Goal: Task Accomplishment & Management: Use online tool/utility

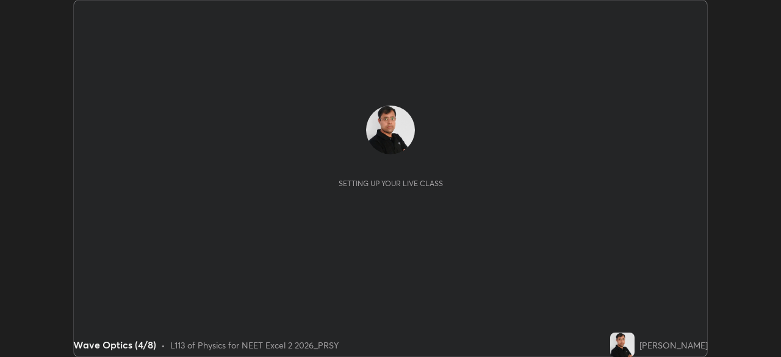
scroll to position [357, 781]
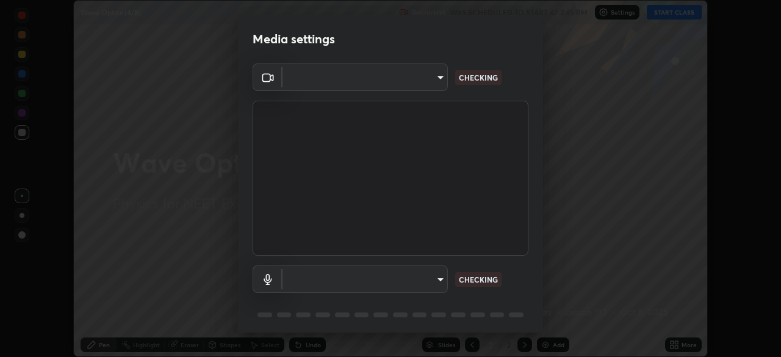
type input "4754043b5410746a580f0857bf65dcb3e44c8021038309057b6ae6a47b5825dd"
click at [417, 278] on body "Erase all Wave Optics (4/8) Recording WAS SCHEDULED TO START AT 2:45 PM Setting…" at bounding box center [390, 178] width 781 height 357
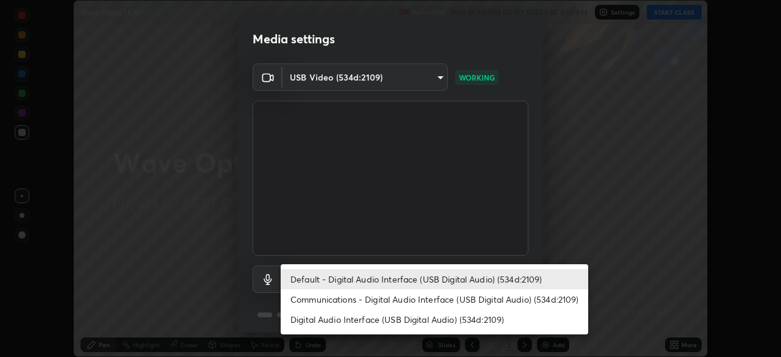
click at [375, 317] on li "Digital Audio Interface (USB Digital Audio) (534d:2109)" at bounding box center [435, 319] width 308 height 20
type input "d8aeabf0df218d2c9e7e5b4c25d57d80d09e4a7162613cdda7a62a0400046789"
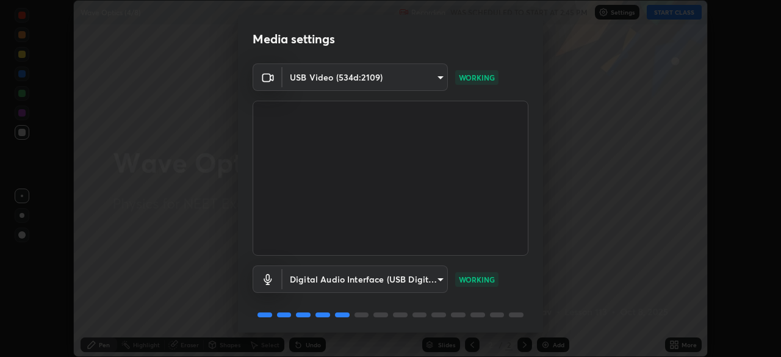
scroll to position [43, 0]
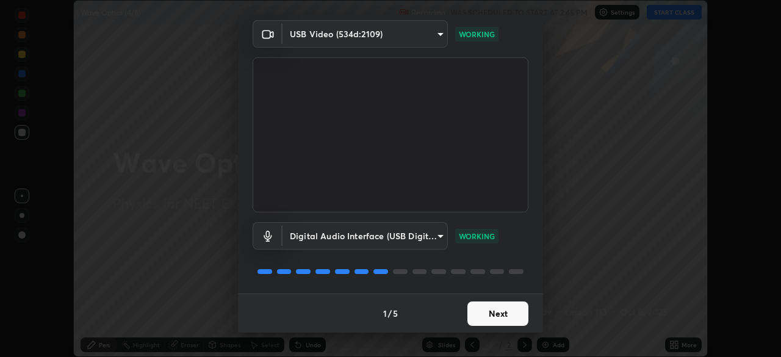
click at [494, 309] on button "Next" at bounding box center [497, 313] width 61 height 24
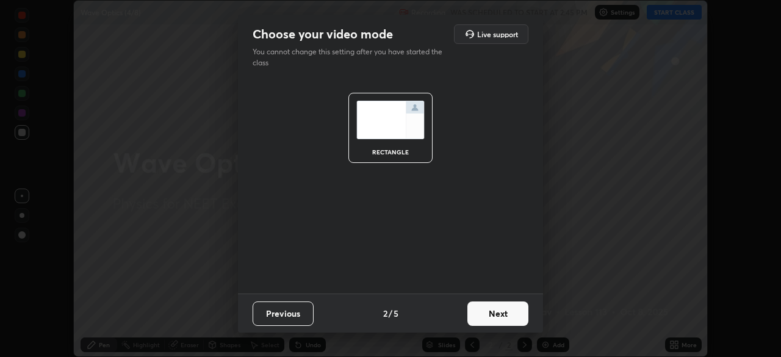
click at [281, 316] on button "Previous" at bounding box center [283, 313] width 61 height 24
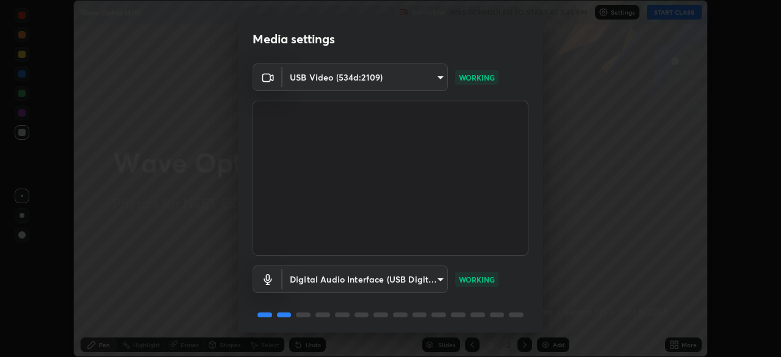
scroll to position [43, 0]
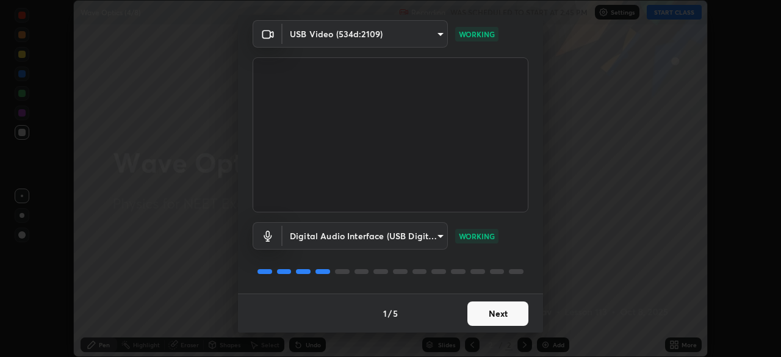
click at [498, 312] on button "Next" at bounding box center [497, 313] width 61 height 24
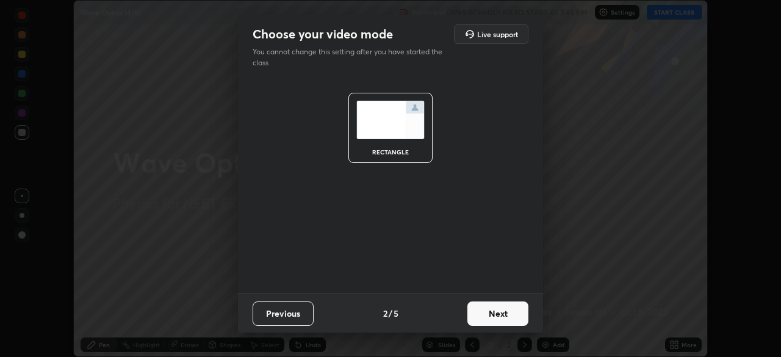
scroll to position [0, 0]
click at [498, 312] on button "Next" at bounding box center [497, 313] width 61 height 24
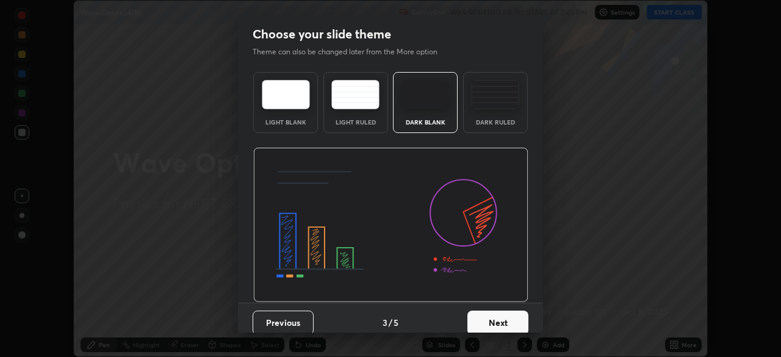
click at [493, 99] on img at bounding box center [495, 94] width 48 height 29
click at [494, 323] on button "Next" at bounding box center [497, 323] width 61 height 24
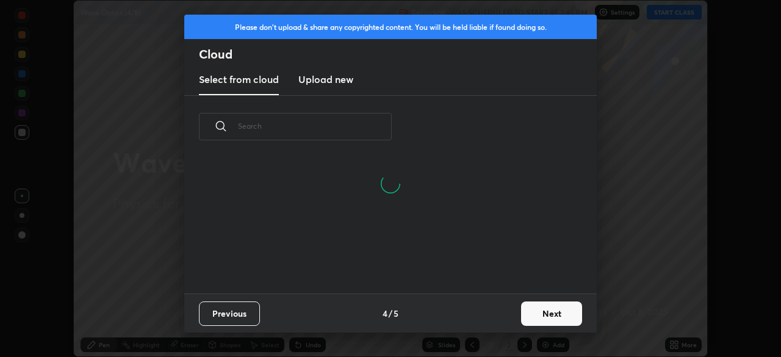
click at [327, 82] on h3 "Upload new" at bounding box center [325, 79] width 55 height 15
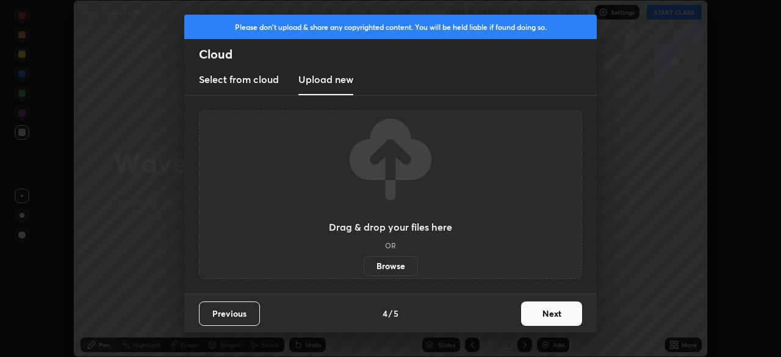
click at [389, 267] on label "Browse" at bounding box center [391, 266] width 54 height 20
click at [364, 267] on input "Browse" at bounding box center [364, 266] width 0 height 20
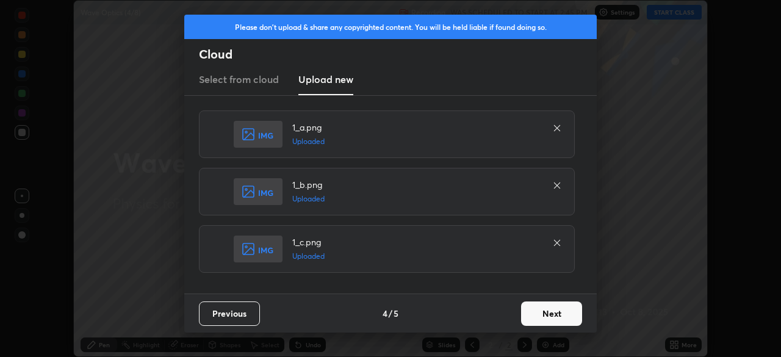
click at [550, 308] on button "Next" at bounding box center [551, 313] width 61 height 24
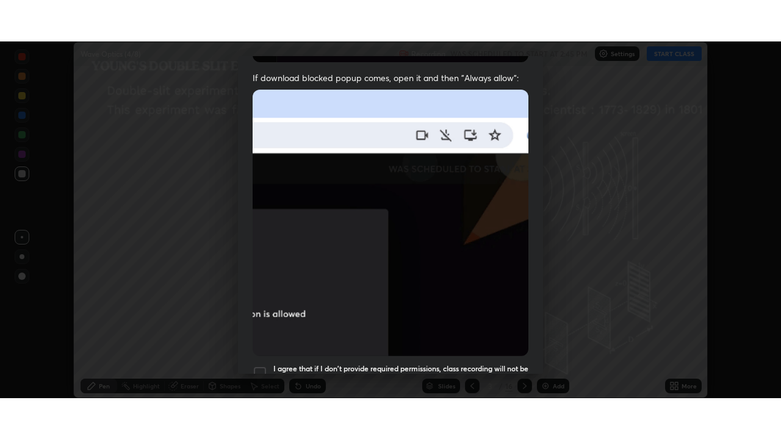
scroll to position [292, 0]
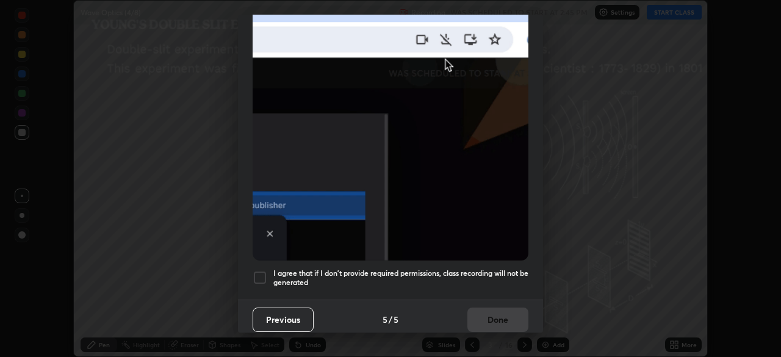
click at [289, 269] on h5 "I agree that if I don't provide required permissions, class recording will not …" at bounding box center [400, 278] width 255 height 19
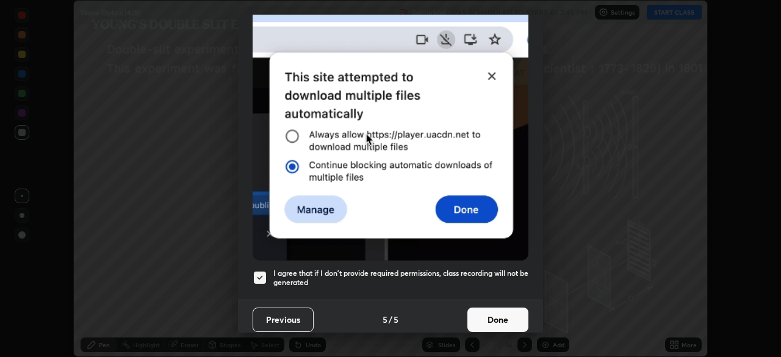
click at [487, 308] on button "Done" at bounding box center [497, 320] width 61 height 24
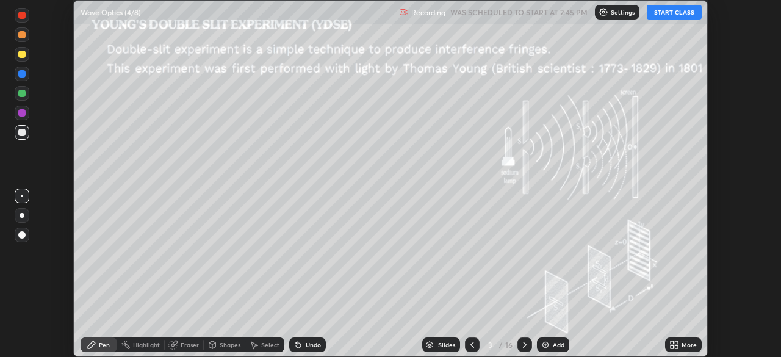
click at [676, 342] on icon at bounding box center [676, 342] width 3 height 3
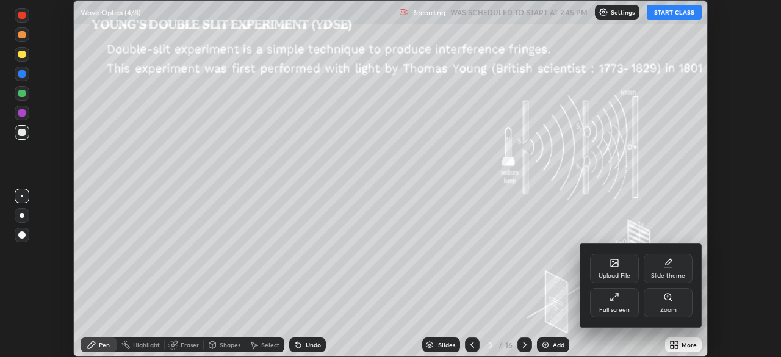
click at [615, 302] on div "Full screen" at bounding box center [614, 302] width 49 height 29
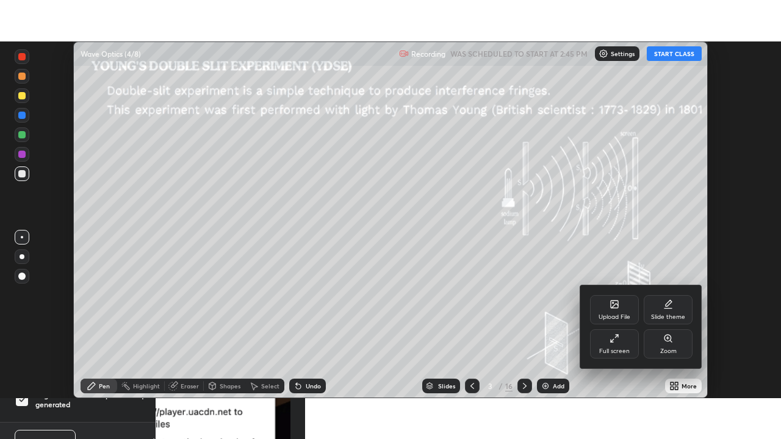
scroll to position [439, 781]
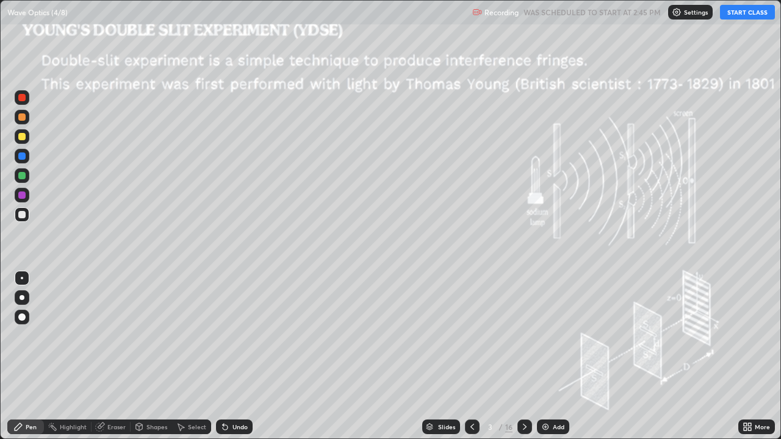
click at [471, 356] on icon at bounding box center [472, 427] width 10 height 10
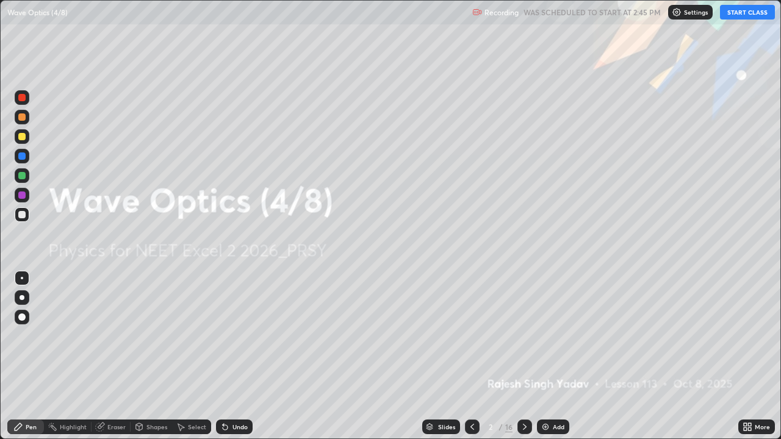
click at [756, 356] on div "More" at bounding box center [762, 427] width 15 height 6
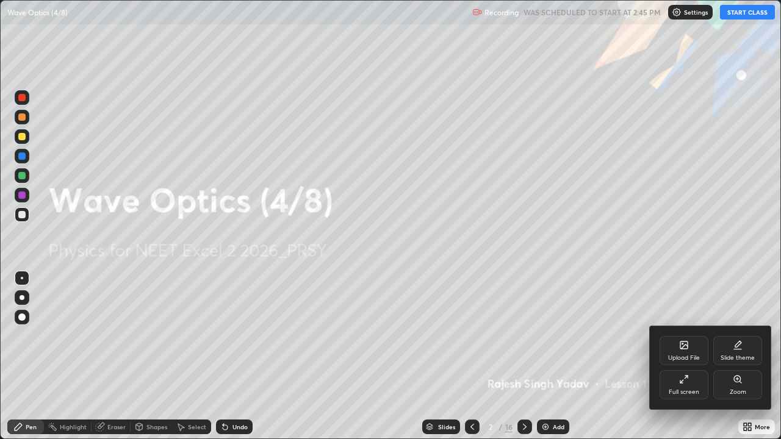
click at [684, 350] on div "Upload File" at bounding box center [684, 350] width 49 height 29
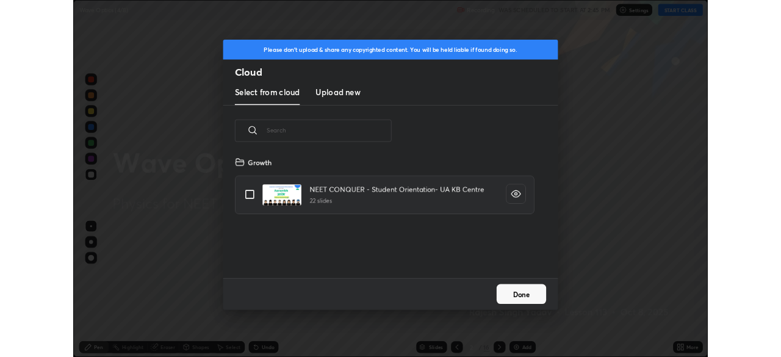
scroll to position [150, 392]
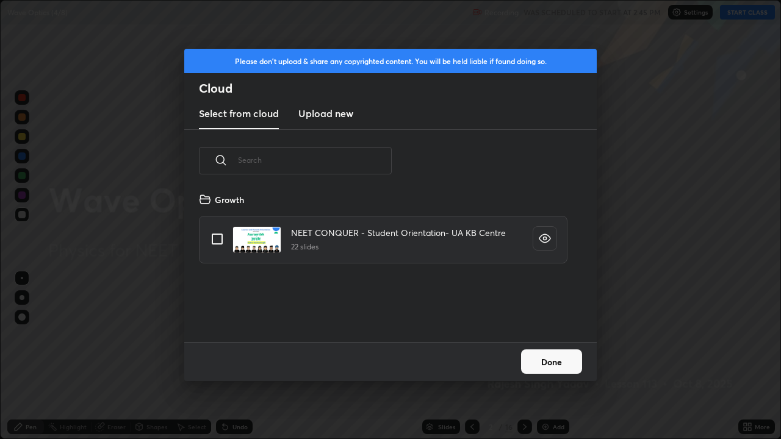
click at [333, 113] on h3 "Upload new" at bounding box center [325, 113] width 55 height 15
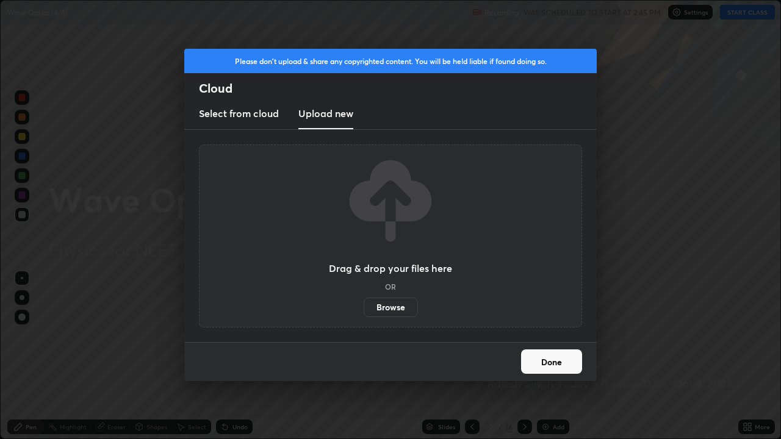
click at [386, 304] on label "Browse" at bounding box center [391, 308] width 54 height 20
click at [364, 304] on input "Browse" at bounding box center [364, 308] width 0 height 20
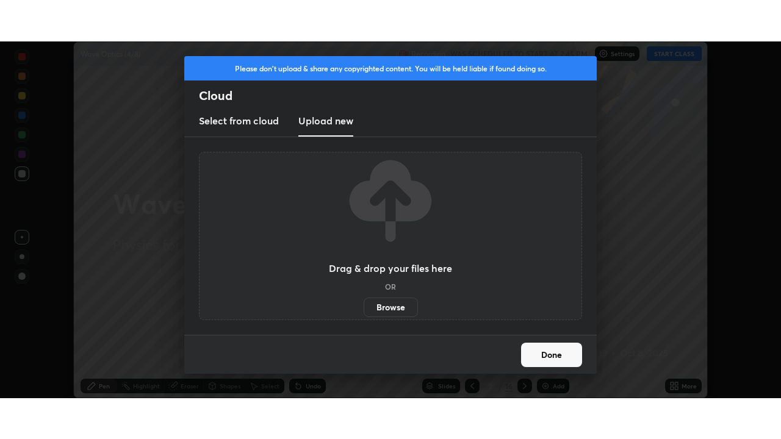
scroll to position [60672, 60248]
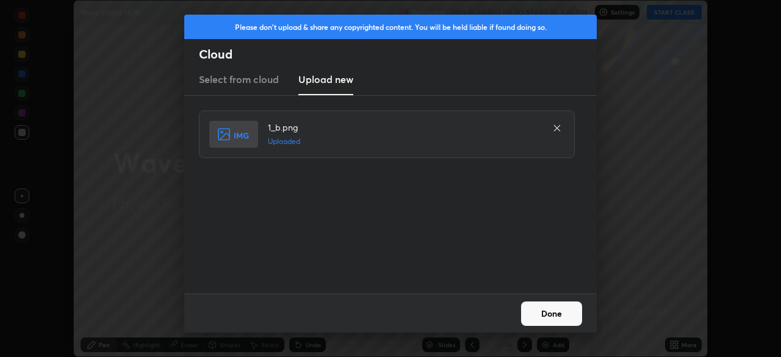
click at [546, 316] on button "Done" at bounding box center [551, 313] width 61 height 24
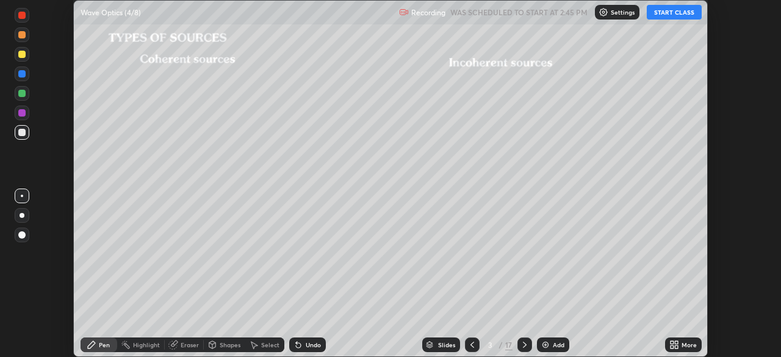
click at [677, 342] on icon at bounding box center [676, 342] width 3 height 3
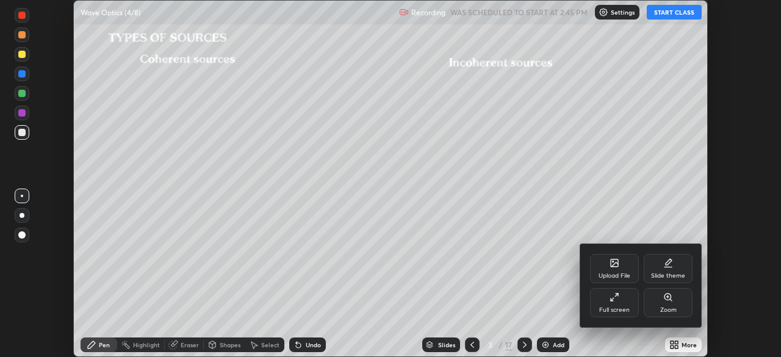
click at [610, 301] on icon at bounding box center [615, 297] width 10 height 10
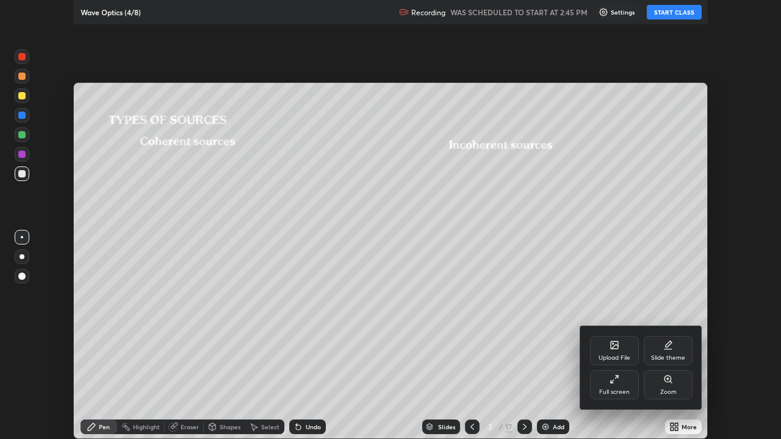
scroll to position [439, 781]
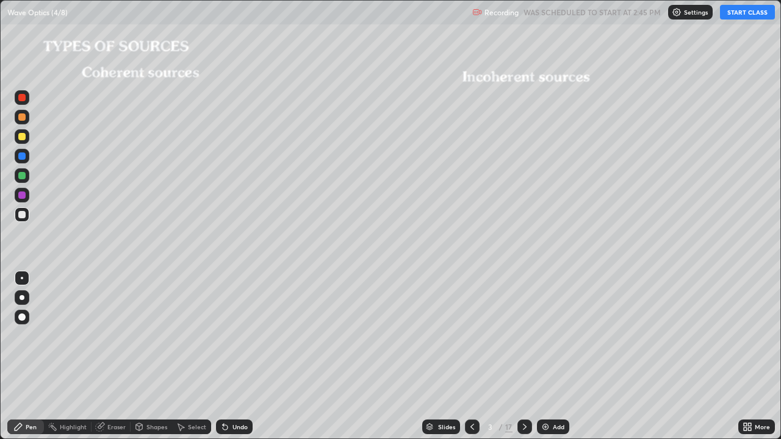
click at [471, 356] on icon at bounding box center [472, 427] width 10 height 10
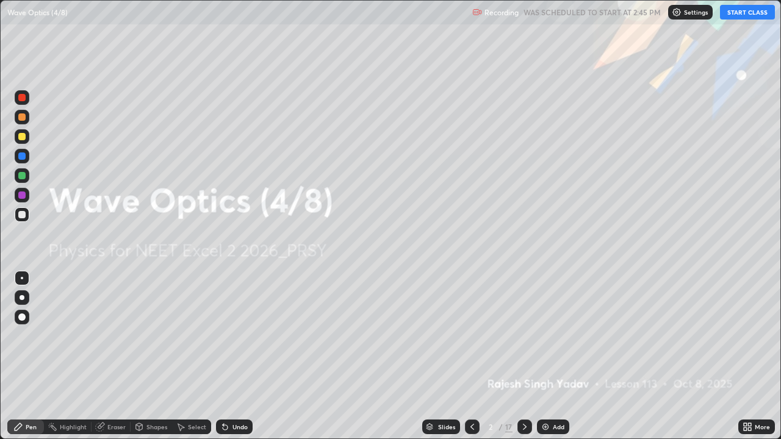
click at [753, 16] on button "START CLASS" at bounding box center [747, 12] width 55 height 15
click at [524, 356] on icon at bounding box center [525, 427] width 10 height 10
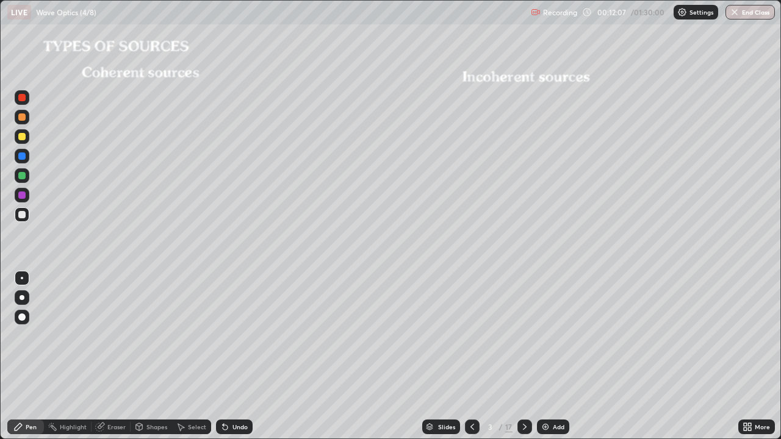
click at [150, 356] on div "Shapes" at bounding box center [156, 427] width 21 height 6
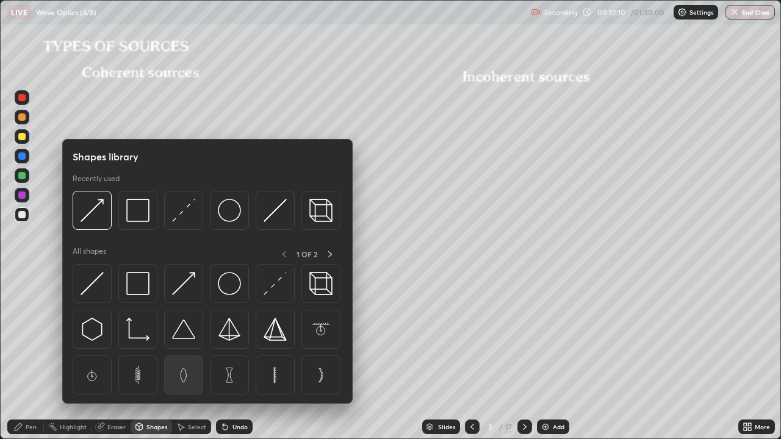
click at [181, 356] on img at bounding box center [183, 375] width 23 height 23
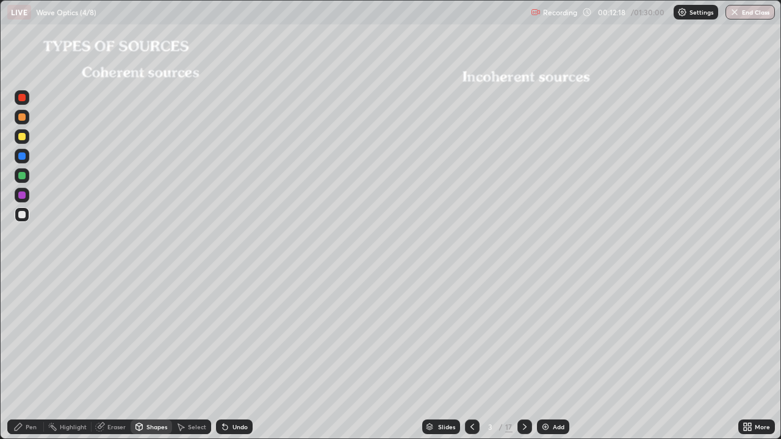
click at [20, 139] on div at bounding box center [21, 136] width 7 height 7
click at [23, 356] on icon at bounding box center [18, 427] width 10 height 10
click at [117, 356] on div "Eraser" at bounding box center [116, 427] width 18 height 6
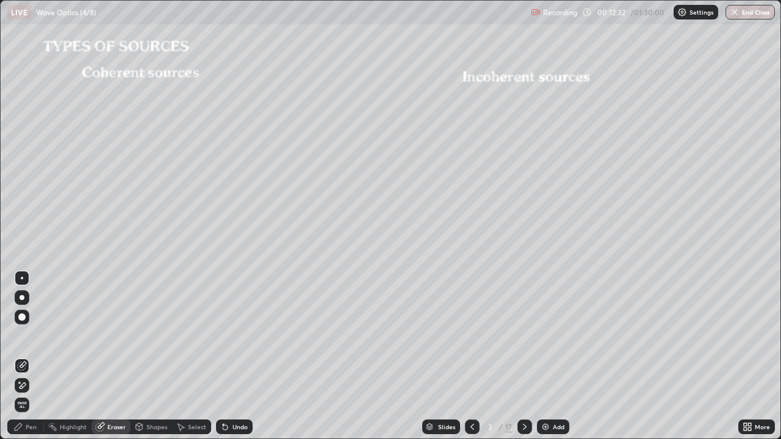
click at [151, 356] on div "Shapes" at bounding box center [156, 427] width 21 height 6
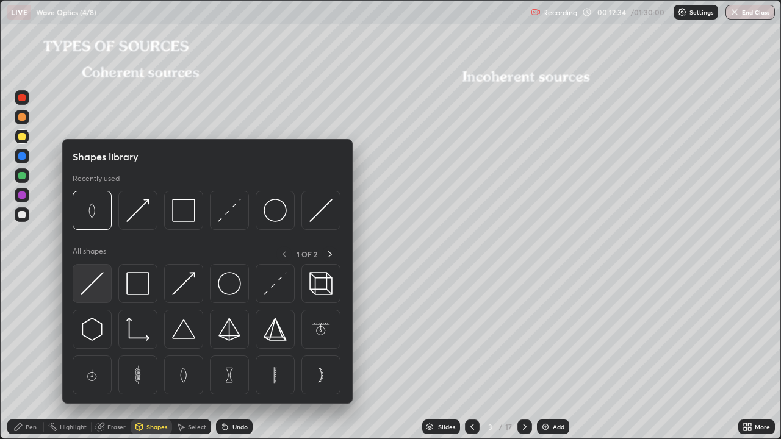
click at [95, 281] on img at bounding box center [92, 283] width 23 height 23
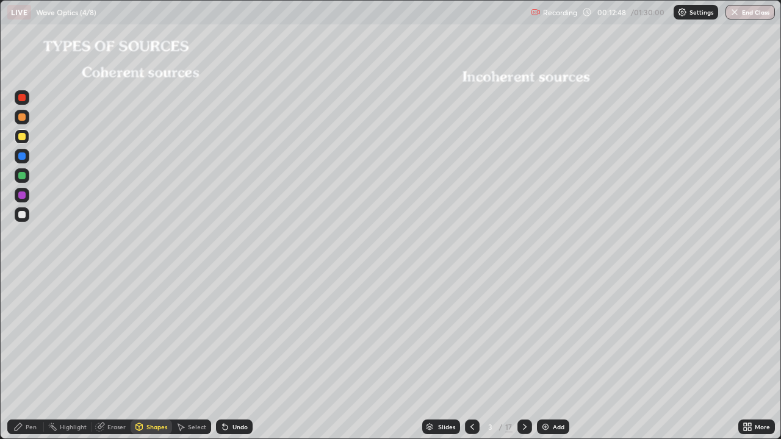
click at [22, 178] on div at bounding box center [21, 175] width 7 height 7
click at [26, 356] on div "Pen" at bounding box center [31, 427] width 11 height 6
click at [24, 217] on div at bounding box center [21, 214] width 7 height 7
click at [553, 356] on div "Add" at bounding box center [559, 427] width 12 height 6
click at [24, 138] on div at bounding box center [21, 136] width 7 height 7
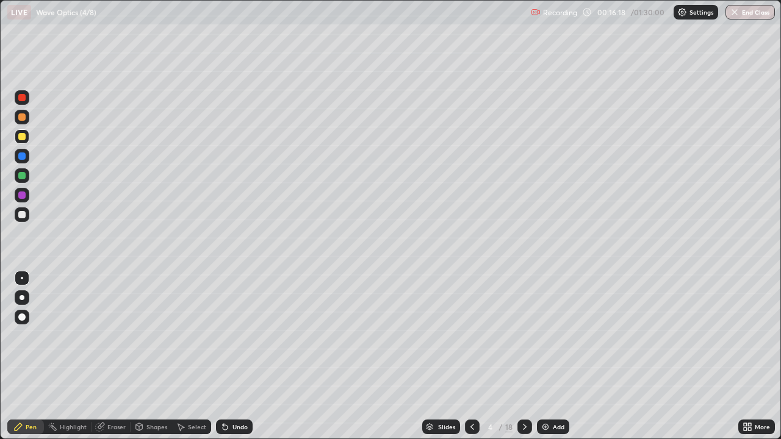
click at [22, 214] on div at bounding box center [21, 214] width 7 height 7
click at [149, 356] on div "Shapes" at bounding box center [156, 427] width 21 height 6
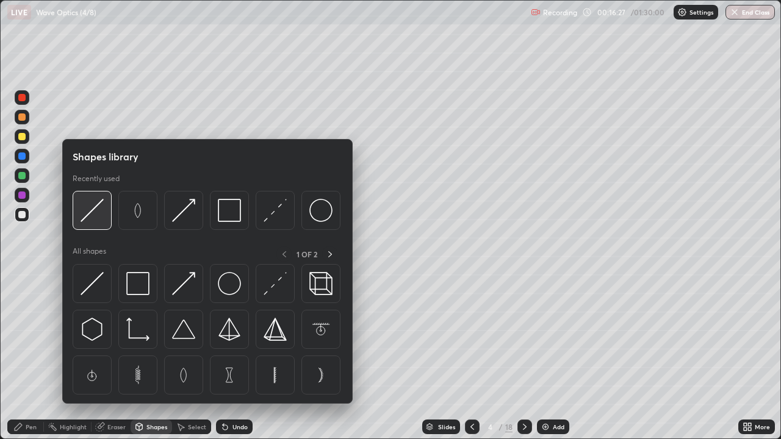
click at [96, 207] on img at bounding box center [92, 210] width 23 height 23
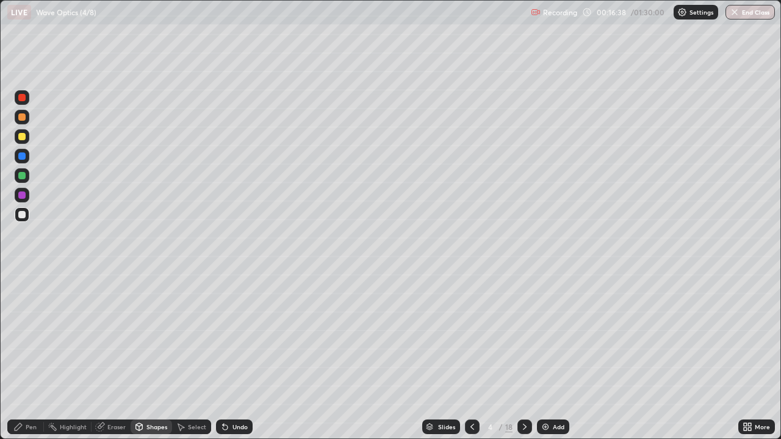
click at [233, 356] on div "Undo" at bounding box center [240, 427] width 15 height 6
click at [237, 356] on div "Undo" at bounding box center [240, 427] width 15 height 6
click at [27, 356] on div "Pen" at bounding box center [31, 427] width 11 height 6
click at [147, 356] on div "Shapes" at bounding box center [156, 427] width 21 height 6
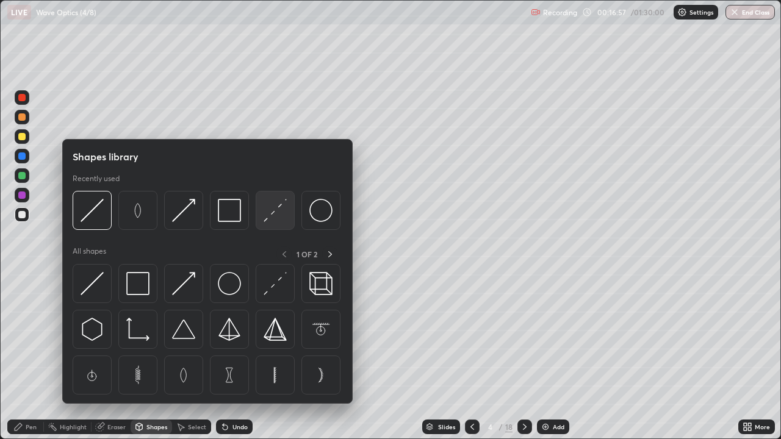
click at [268, 217] on img at bounding box center [275, 210] width 23 height 23
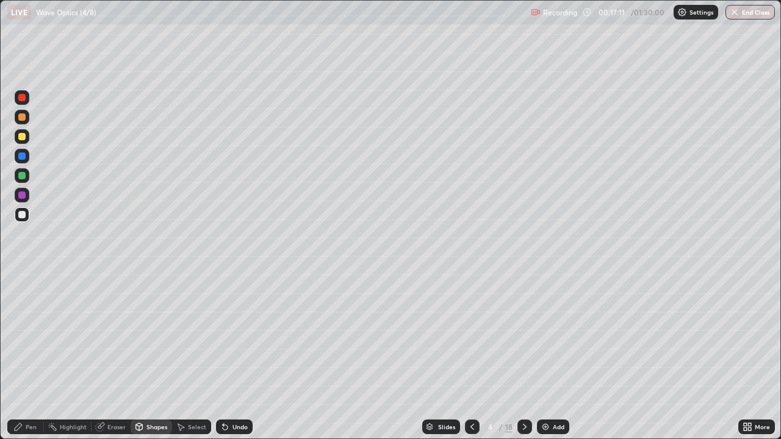
click at [25, 215] on div at bounding box center [21, 214] width 7 height 7
click at [145, 356] on div "Shapes" at bounding box center [151, 427] width 41 height 15
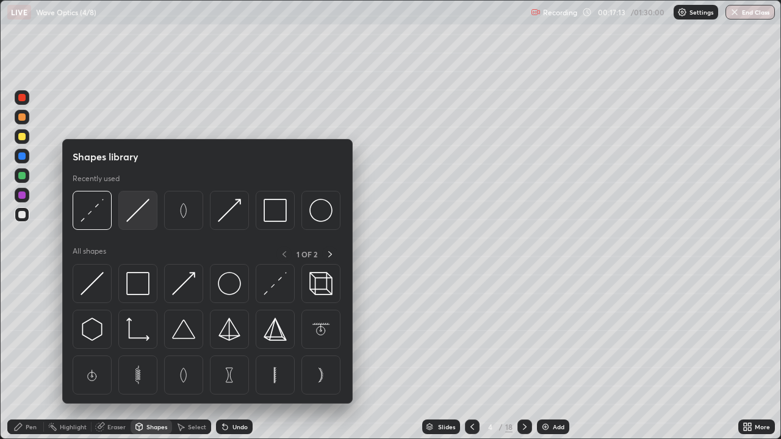
click at [133, 218] on img at bounding box center [137, 210] width 23 height 23
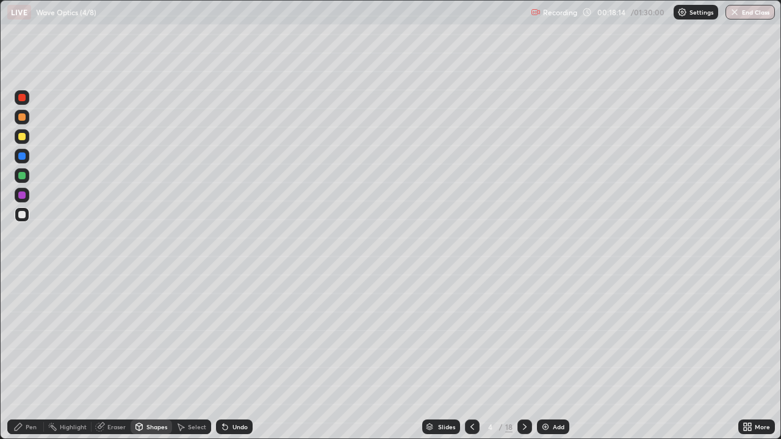
click at [23, 356] on div "Pen" at bounding box center [25, 427] width 37 height 15
click at [557, 356] on div "Add" at bounding box center [559, 427] width 12 height 6
click at [23, 135] on div at bounding box center [21, 136] width 7 height 7
click at [113, 356] on div "Eraser" at bounding box center [116, 427] width 18 height 6
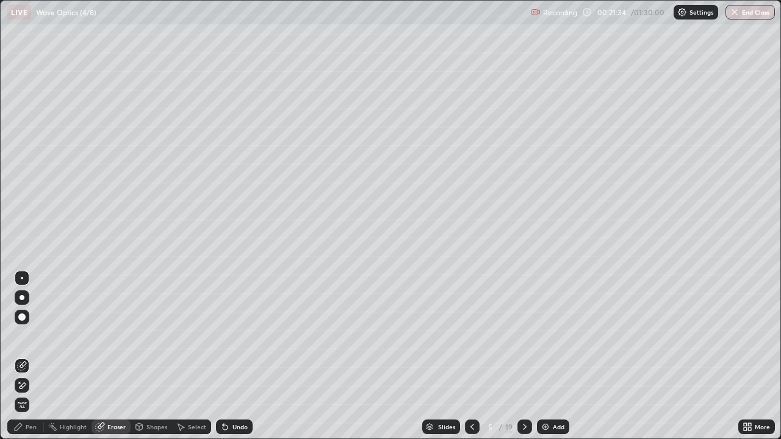
click at [31, 356] on div "Pen" at bounding box center [31, 427] width 11 height 6
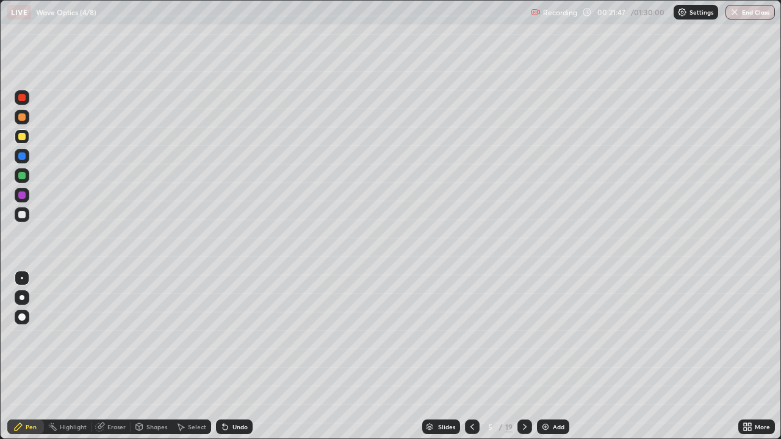
click at [233, 356] on div "Undo" at bounding box center [240, 427] width 15 height 6
click at [193, 356] on div "Select" at bounding box center [197, 427] width 18 height 6
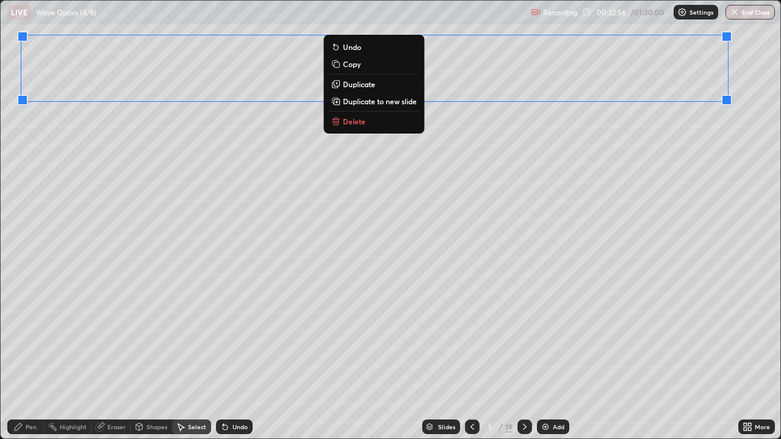
click at [150, 356] on div "Shapes" at bounding box center [156, 427] width 21 height 6
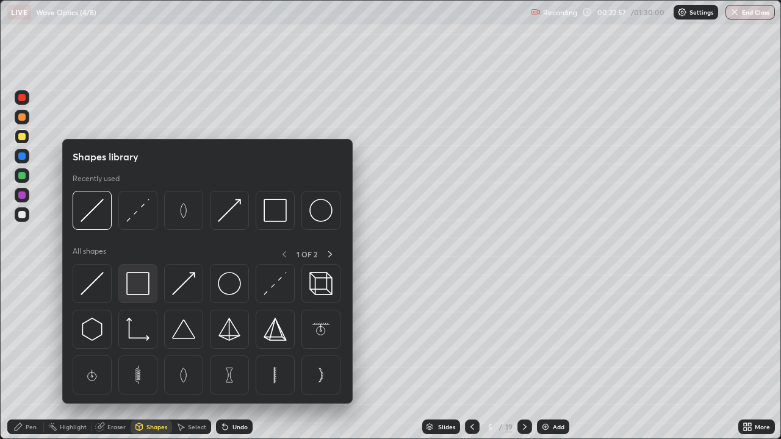
click at [137, 281] on img at bounding box center [137, 283] width 23 height 23
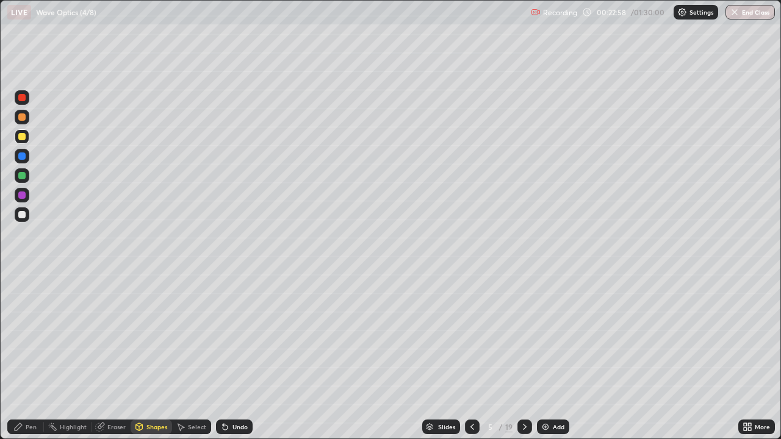
click at [24, 214] on div at bounding box center [21, 214] width 7 height 7
click at [28, 356] on div "Pen" at bounding box center [31, 427] width 11 height 6
click at [22, 137] on div at bounding box center [21, 136] width 7 height 7
click at [147, 356] on div "Shapes" at bounding box center [156, 427] width 21 height 6
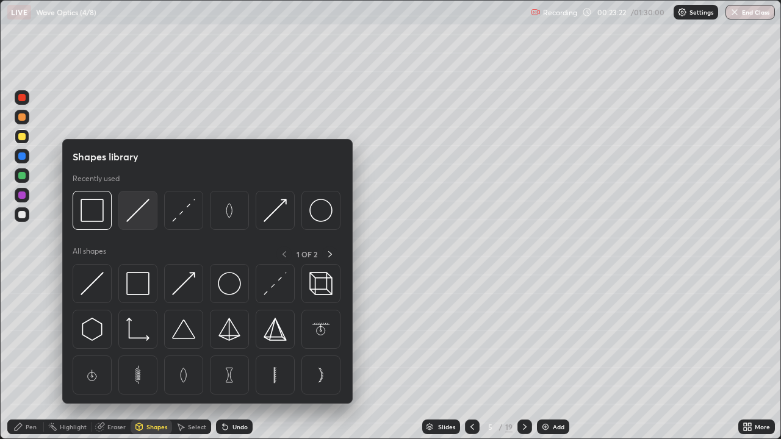
click at [139, 212] on img at bounding box center [137, 210] width 23 height 23
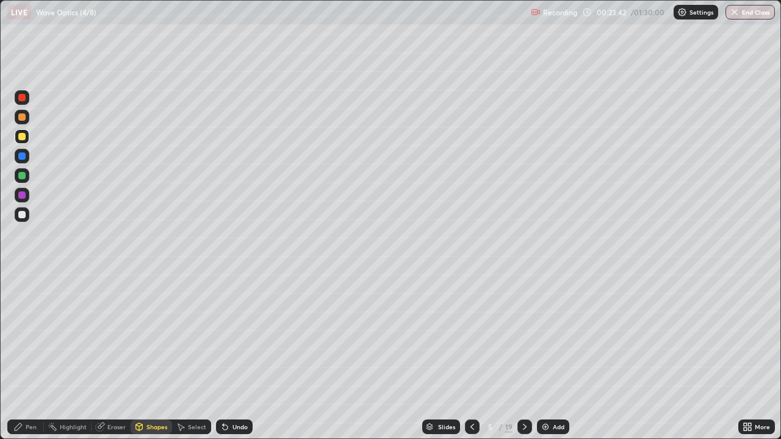
click at [109, 356] on div "Eraser" at bounding box center [116, 427] width 18 height 6
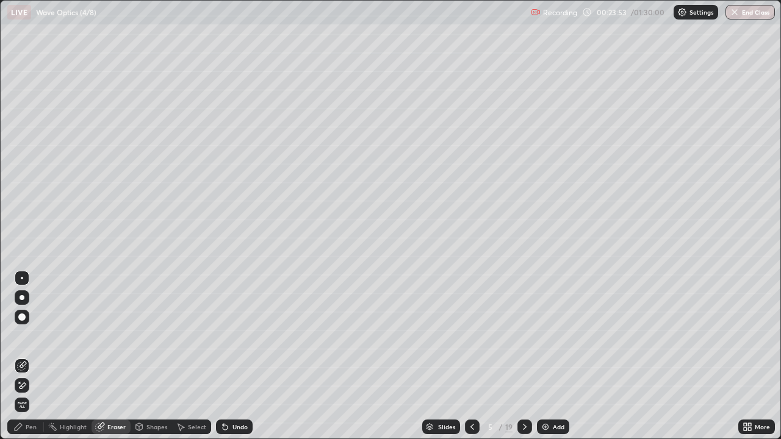
click at [148, 356] on div "Shapes" at bounding box center [156, 427] width 21 height 6
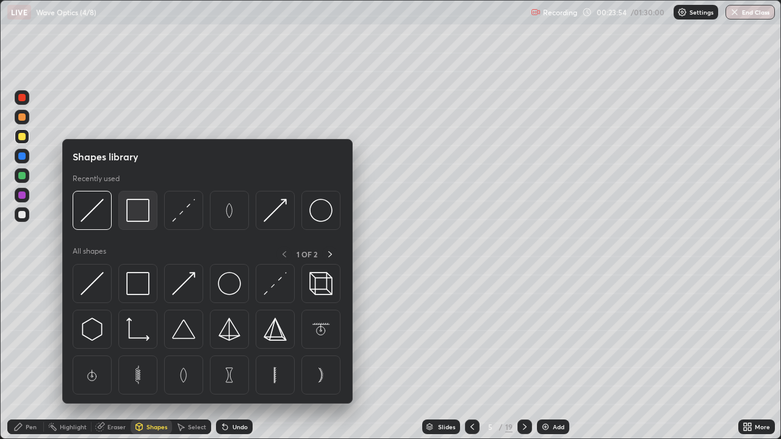
click at [136, 220] on img at bounding box center [137, 210] width 23 height 23
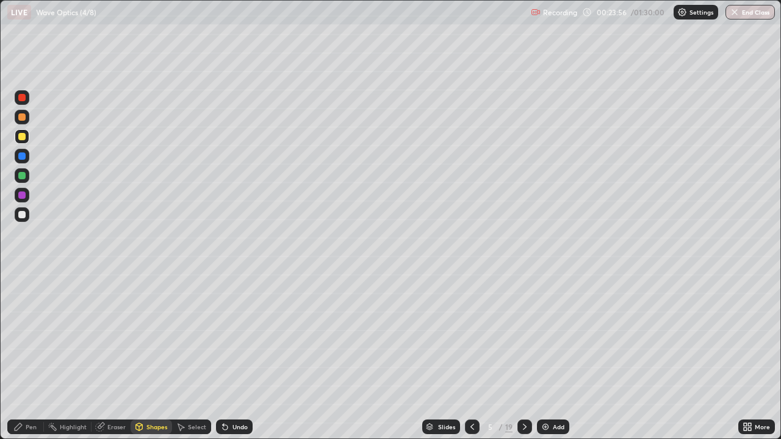
click at [27, 217] on div at bounding box center [22, 214] width 15 height 15
click at [234, 356] on div "Undo" at bounding box center [240, 427] width 15 height 6
click at [31, 356] on div "Pen" at bounding box center [31, 427] width 11 height 6
click at [23, 136] on div at bounding box center [21, 136] width 7 height 7
click at [157, 356] on div "Shapes" at bounding box center [156, 427] width 21 height 6
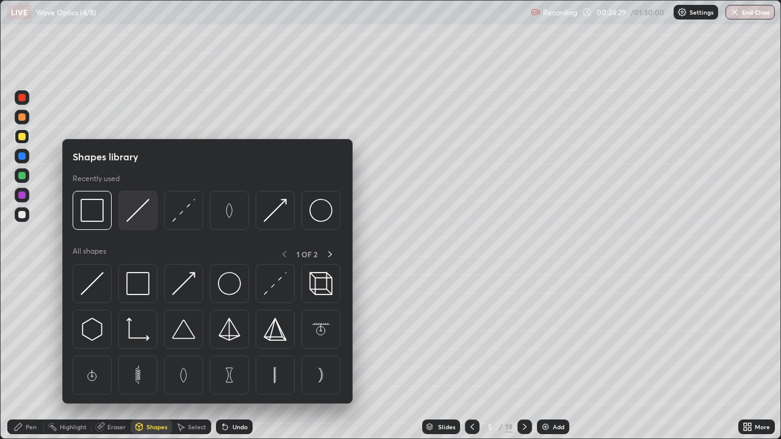
click at [137, 216] on img at bounding box center [137, 210] width 23 height 23
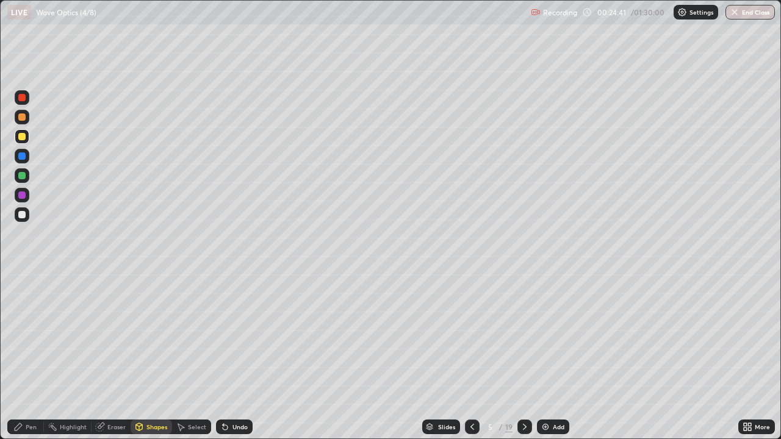
click at [32, 356] on div "Pen" at bounding box center [31, 427] width 11 height 6
click at [157, 356] on div "Shapes" at bounding box center [156, 427] width 21 height 6
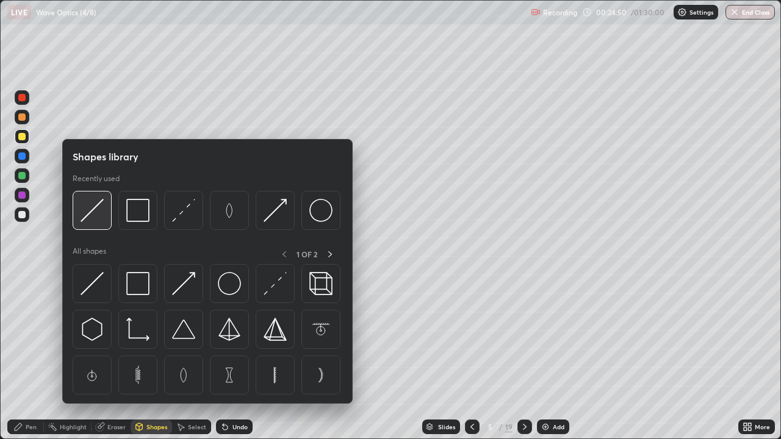
click at [96, 211] on img at bounding box center [92, 210] width 23 height 23
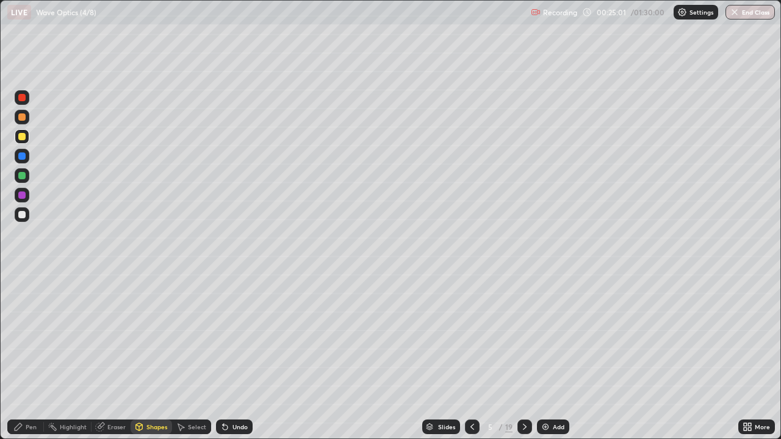
click at [33, 356] on div "Pen" at bounding box center [31, 427] width 11 height 6
click at [25, 197] on div at bounding box center [21, 195] width 7 height 7
click at [22, 215] on div at bounding box center [21, 214] width 7 height 7
click at [24, 297] on div at bounding box center [22, 297] width 5 height 5
click at [23, 137] on div at bounding box center [21, 136] width 7 height 7
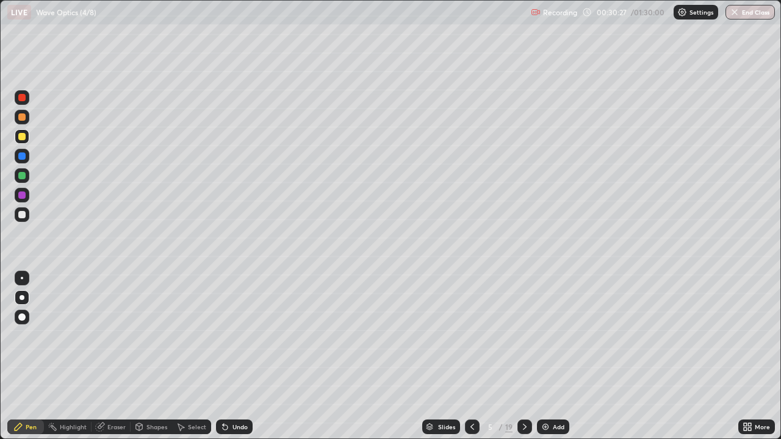
click at [21, 118] on div at bounding box center [21, 117] width 7 height 7
click at [523, 356] on icon at bounding box center [525, 427] width 10 height 10
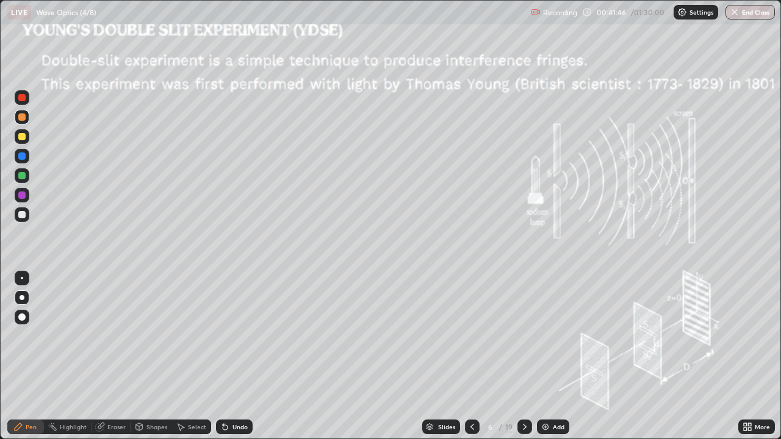
click at [20, 177] on div at bounding box center [21, 175] width 7 height 7
click at [145, 356] on div "Shapes" at bounding box center [151, 427] width 41 height 15
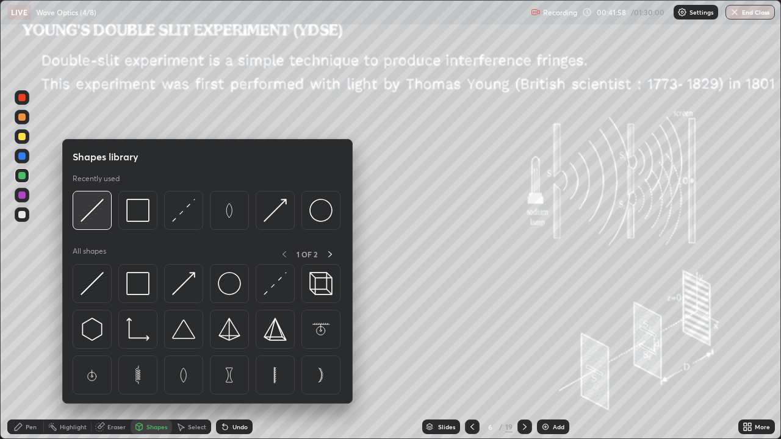
click at [93, 211] on img at bounding box center [92, 210] width 23 height 23
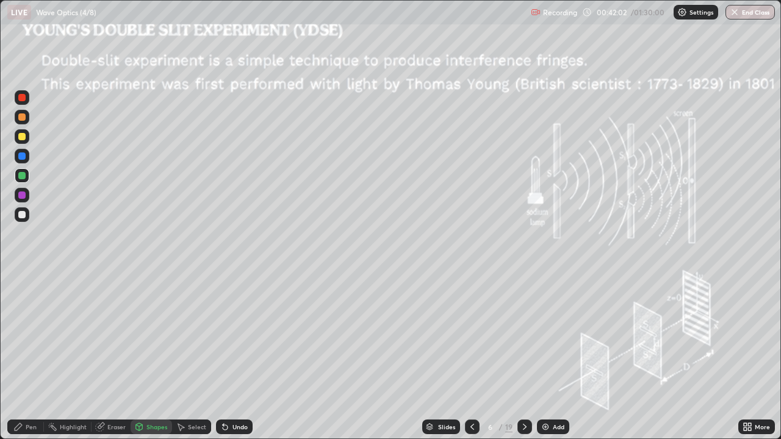
click at [233, 356] on div "Undo" at bounding box center [240, 427] width 15 height 6
click at [21, 212] on div at bounding box center [21, 214] width 7 height 7
click at [110, 356] on div "Eraser" at bounding box center [116, 427] width 18 height 6
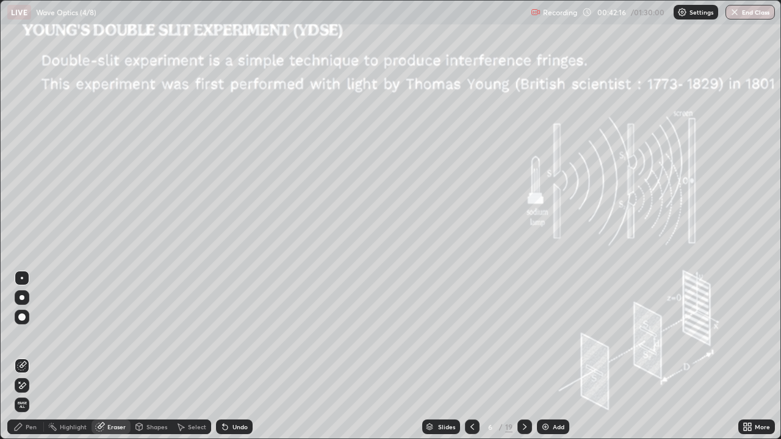
click at [147, 356] on div "Shapes" at bounding box center [156, 427] width 21 height 6
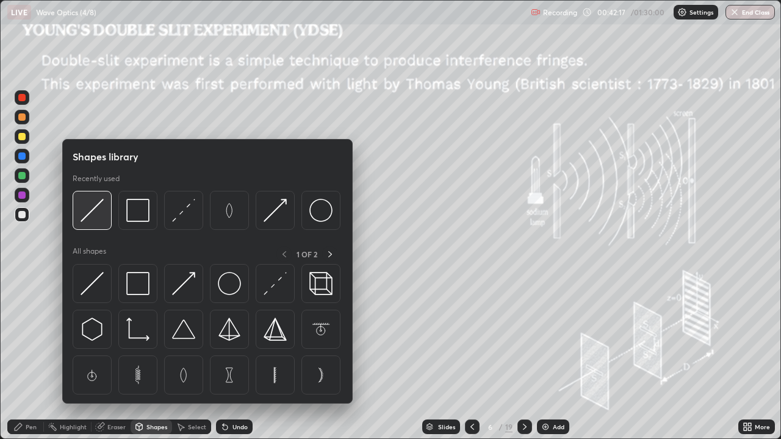
click at [90, 216] on img at bounding box center [92, 210] width 23 height 23
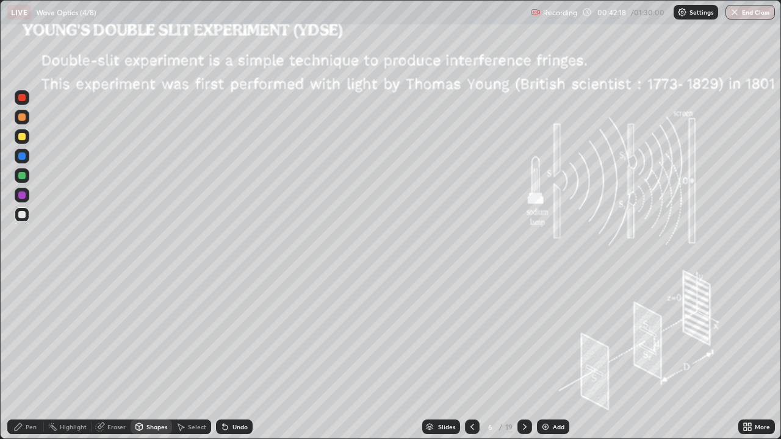
click at [23, 214] on div at bounding box center [21, 214] width 7 height 7
click at [28, 356] on div "Pen" at bounding box center [31, 427] width 11 height 6
click at [23, 157] on div at bounding box center [21, 156] width 7 height 7
click at [233, 356] on div "Undo" at bounding box center [240, 427] width 15 height 6
click at [22, 137] on div at bounding box center [21, 136] width 7 height 7
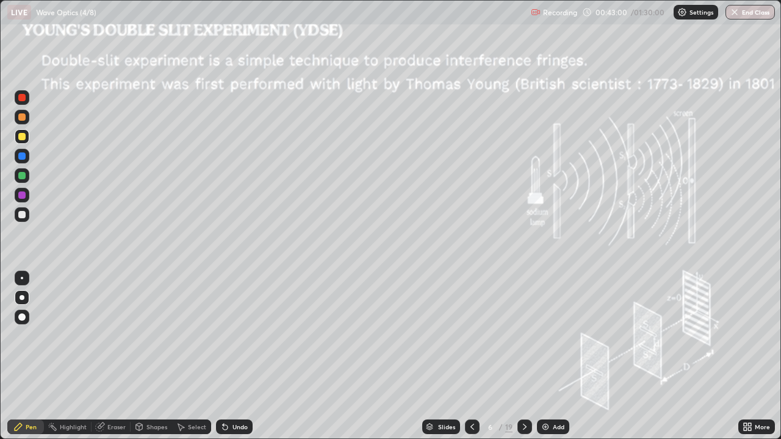
click at [147, 356] on div "Shapes" at bounding box center [156, 427] width 21 height 6
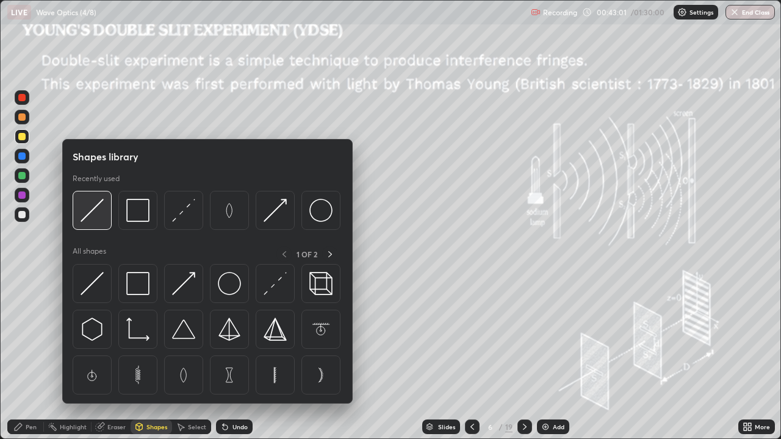
click at [94, 210] on img at bounding box center [92, 210] width 23 height 23
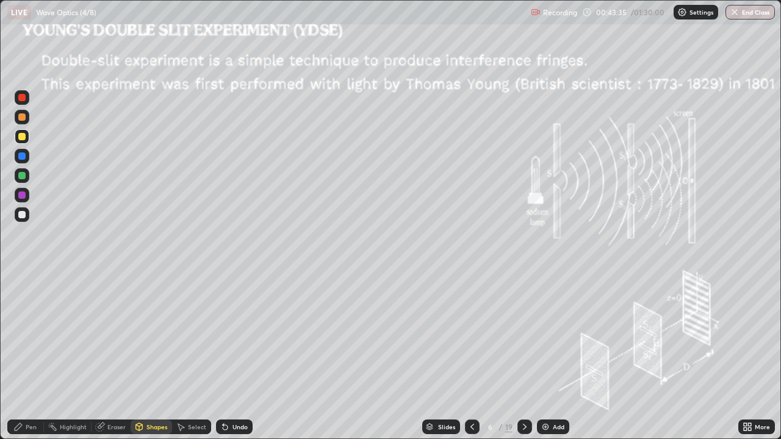
click at [25, 356] on div "Pen" at bounding box center [25, 427] width 37 height 15
click at [22, 176] on div at bounding box center [21, 175] width 7 height 7
click at [146, 356] on div "Shapes" at bounding box center [156, 427] width 21 height 6
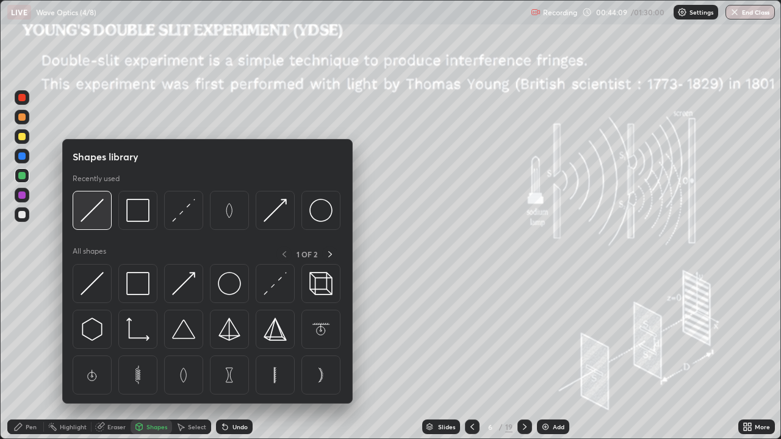
click at [90, 214] on img at bounding box center [92, 210] width 23 height 23
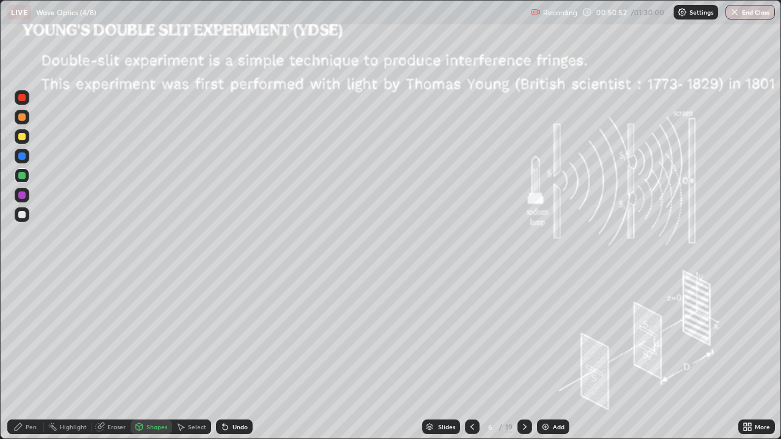
click at [551, 356] on div "Add" at bounding box center [553, 427] width 32 height 15
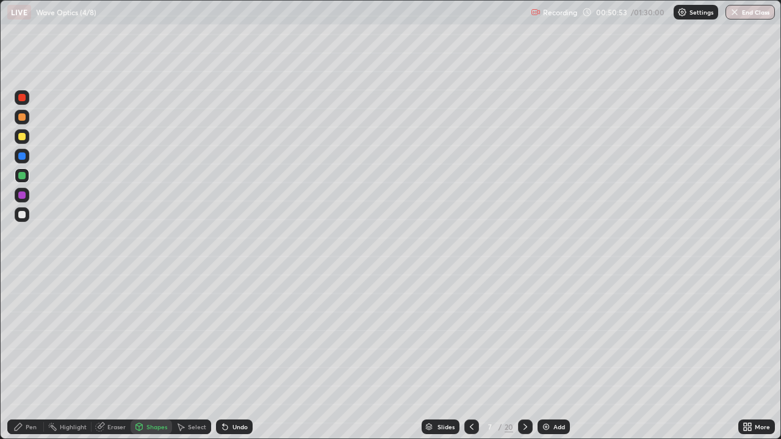
click at [23, 214] on div at bounding box center [21, 214] width 7 height 7
click at [29, 356] on div "Pen" at bounding box center [31, 427] width 11 height 6
click at [151, 356] on div "Shapes" at bounding box center [156, 427] width 21 height 6
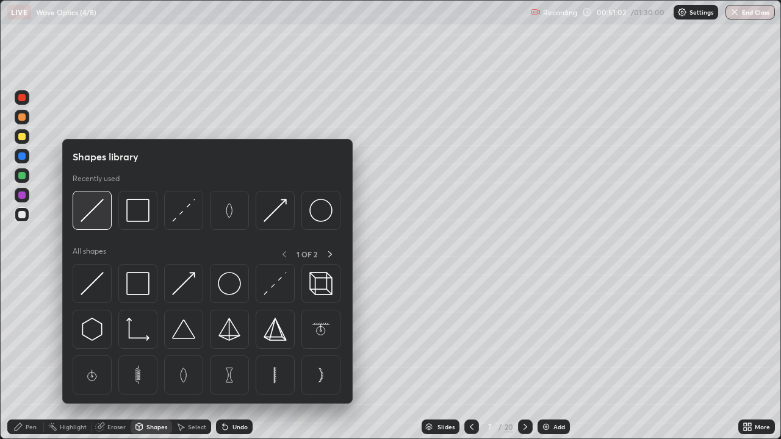
click at [90, 211] on img at bounding box center [92, 210] width 23 height 23
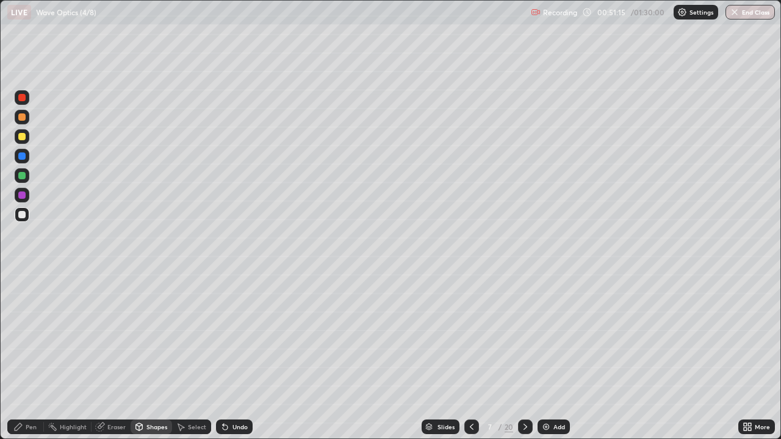
click at [31, 356] on div "Pen" at bounding box center [31, 427] width 11 height 6
click at [24, 174] on div at bounding box center [21, 175] width 7 height 7
click at [24, 157] on div at bounding box center [21, 156] width 7 height 7
click at [151, 356] on div "Shapes" at bounding box center [156, 427] width 21 height 6
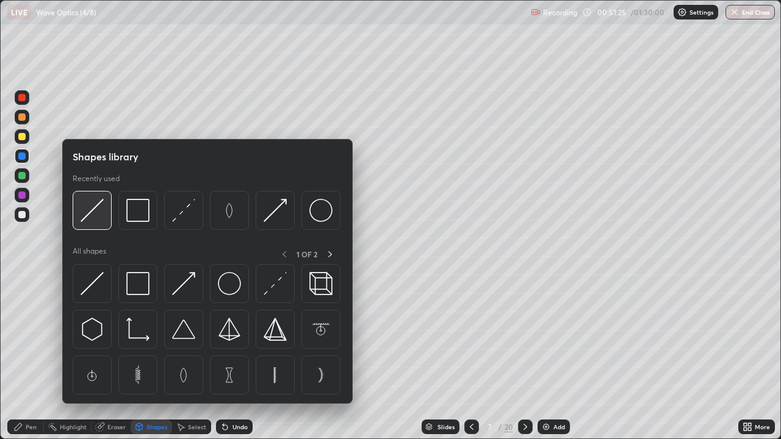
click at [90, 211] on img at bounding box center [92, 210] width 23 height 23
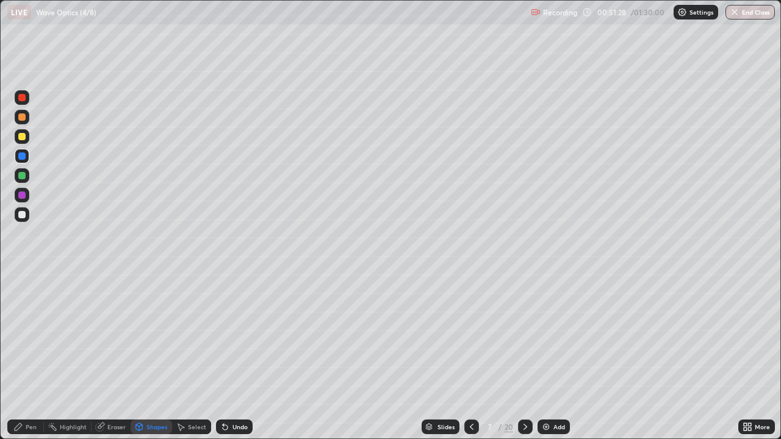
click at [143, 356] on icon at bounding box center [139, 427] width 10 height 10
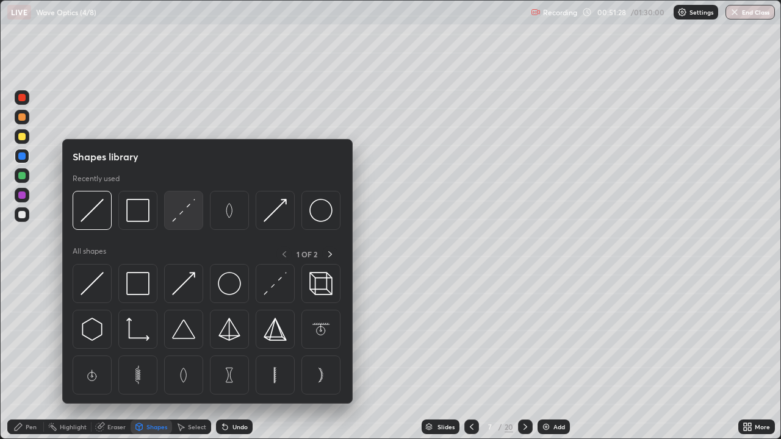
click at [176, 218] on img at bounding box center [183, 210] width 23 height 23
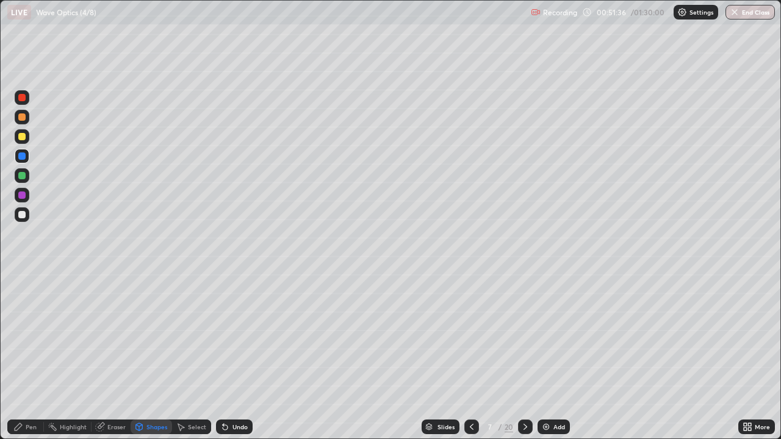
click at [27, 211] on div at bounding box center [22, 214] width 15 height 15
click at [24, 138] on div at bounding box center [21, 136] width 7 height 7
click at [29, 356] on div "Pen" at bounding box center [31, 427] width 11 height 6
click at [21, 157] on div at bounding box center [21, 156] width 7 height 7
click at [110, 356] on div "Eraser" at bounding box center [116, 427] width 18 height 6
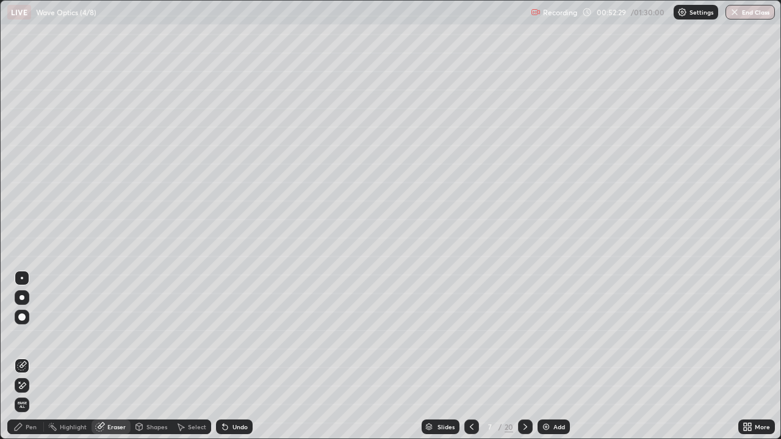
click at [31, 356] on div "Pen" at bounding box center [31, 427] width 11 height 6
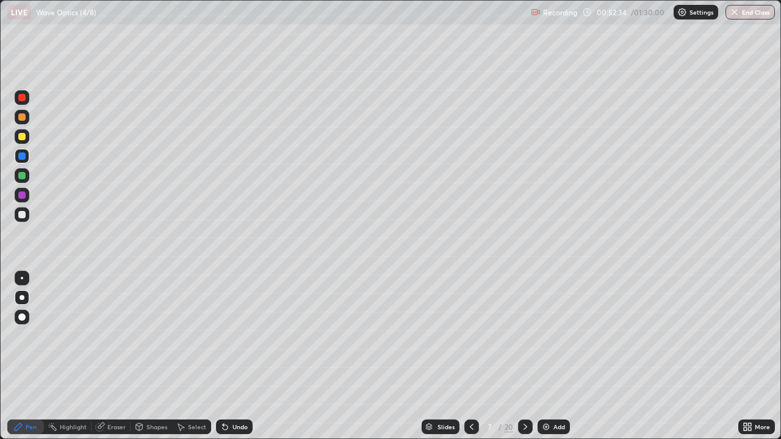
click at [23, 176] on div at bounding box center [21, 175] width 7 height 7
click at [229, 356] on div "Undo" at bounding box center [234, 427] width 37 height 15
click at [150, 356] on div "Shapes" at bounding box center [156, 427] width 21 height 6
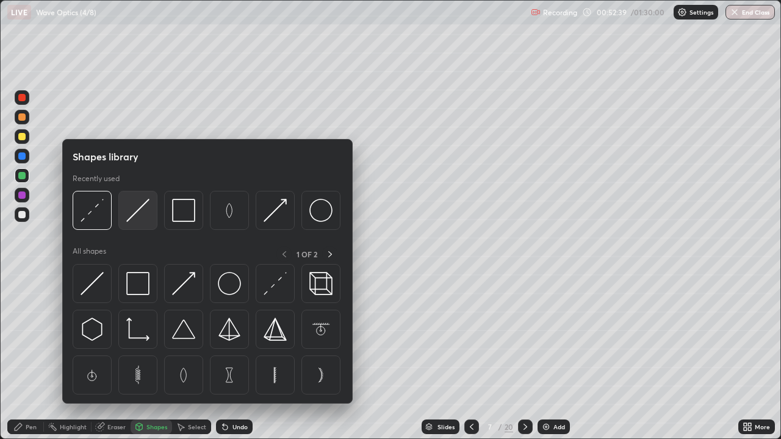
click at [129, 217] on img at bounding box center [137, 210] width 23 height 23
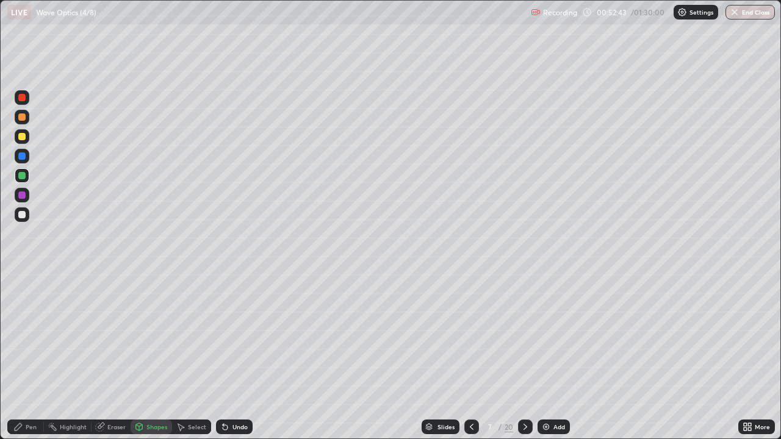
click at [26, 138] on div at bounding box center [22, 136] width 15 height 15
click at [31, 356] on div "Pen" at bounding box center [31, 427] width 11 height 6
click at [26, 195] on div at bounding box center [22, 195] width 15 height 15
click at [24, 215] on div at bounding box center [21, 214] width 7 height 7
click at [193, 356] on div "Select" at bounding box center [197, 427] width 18 height 6
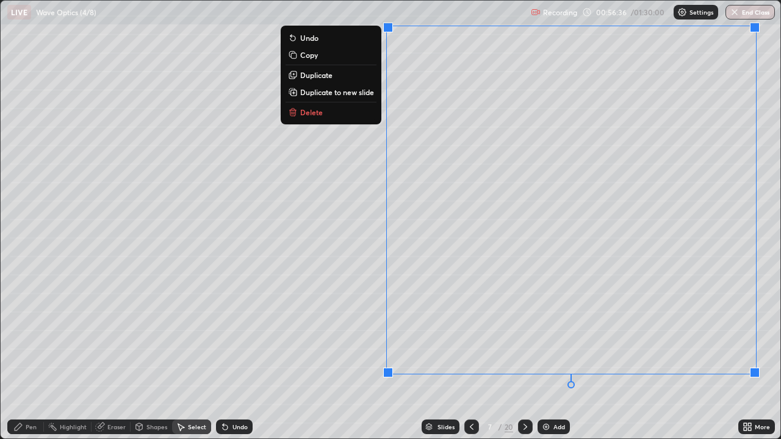
click at [347, 289] on div "0 ° Undo Copy Duplicate Duplicate to new slide Delete" at bounding box center [391, 220] width 780 height 438
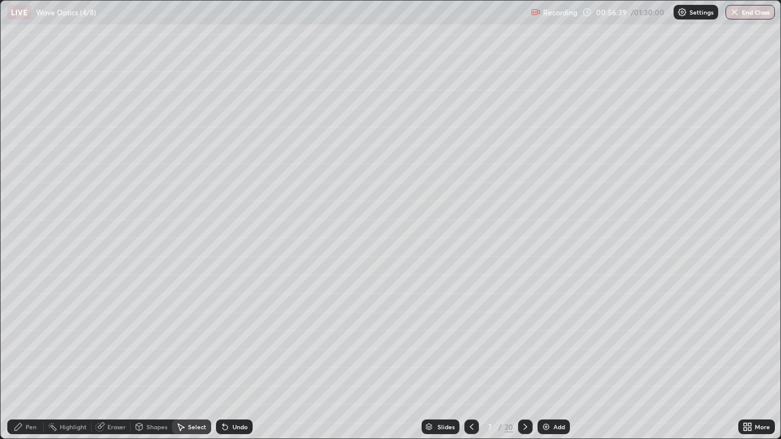
click at [27, 356] on div "Pen" at bounding box center [31, 427] width 11 height 6
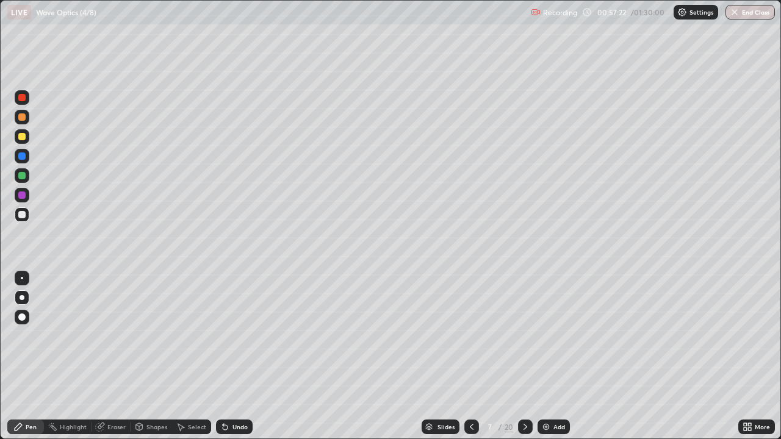
click at [150, 356] on div "Shapes" at bounding box center [156, 427] width 21 height 6
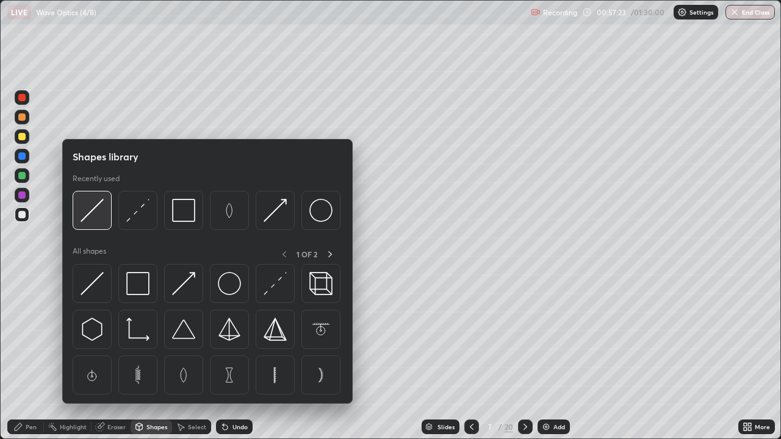
click at [85, 214] on img at bounding box center [92, 210] width 23 height 23
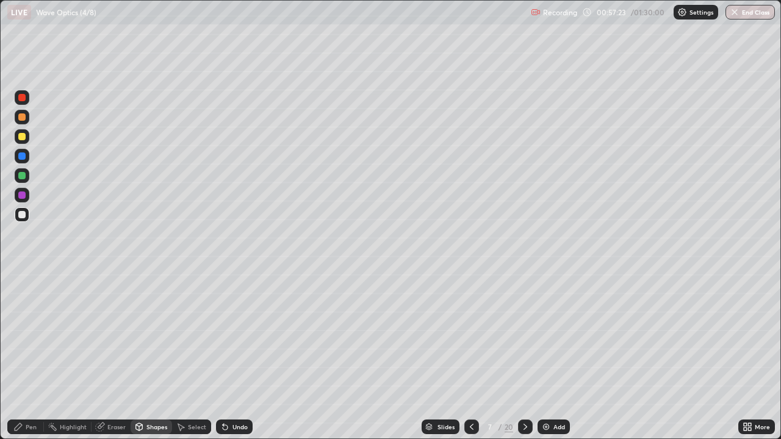
click at [23, 195] on div at bounding box center [21, 195] width 7 height 7
click at [24, 215] on div at bounding box center [21, 214] width 7 height 7
click at [154, 356] on div "Shapes" at bounding box center [156, 427] width 21 height 6
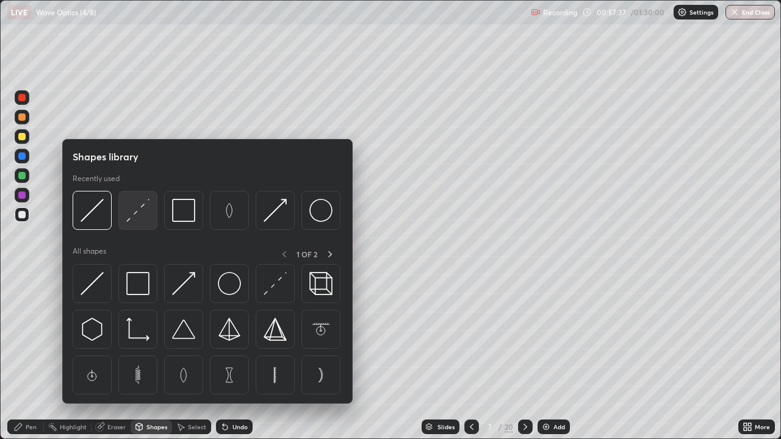
click at [140, 218] on img at bounding box center [137, 210] width 23 height 23
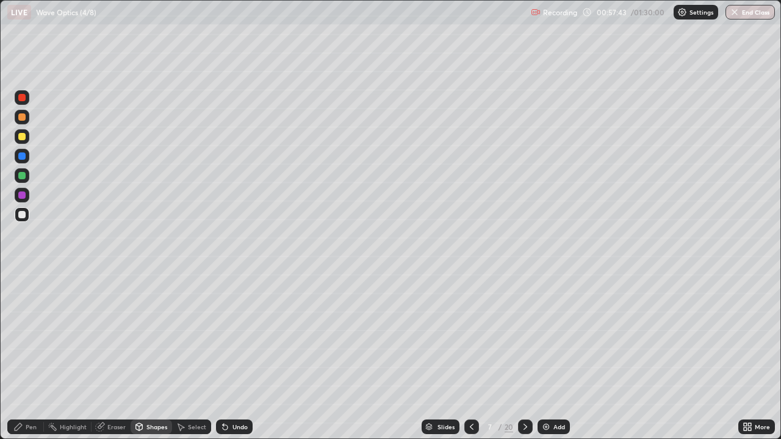
click at [32, 356] on div "Pen" at bounding box center [31, 427] width 11 height 6
click at [23, 134] on div at bounding box center [21, 136] width 7 height 7
click at [24, 213] on div at bounding box center [21, 214] width 7 height 7
click at [20, 136] on div at bounding box center [21, 136] width 7 height 7
click at [471, 356] on icon at bounding box center [472, 427] width 10 height 10
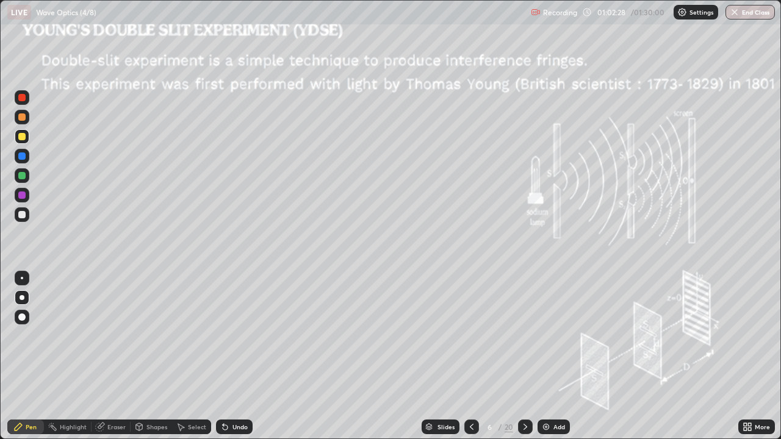
click at [20, 157] on div at bounding box center [21, 156] width 7 height 7
click at [525, 356] on icon at bounding box center [526, 427] width 10 height 10
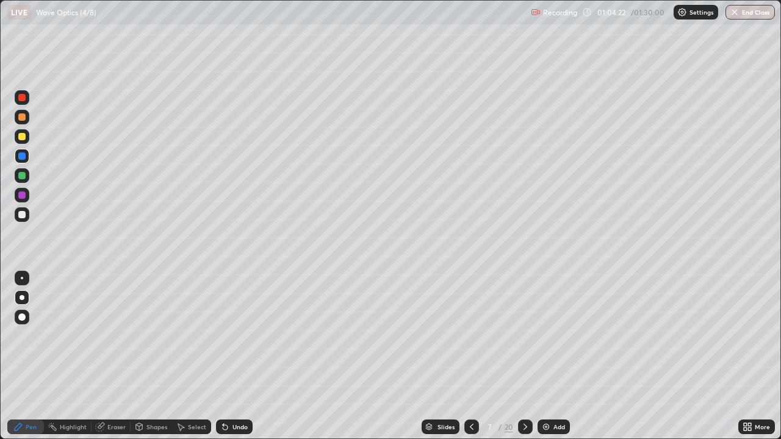
click at [552, 356] on div "Add" at bounding box center [554, 427] width 32 height 15
click at [27, 215] on div at bounding box center [22, 214] width 15 height 15
click at [471, 356] on icon at bounding box center [472, 427] width 10 height 10
click at [471, 356] on icon at bounding box center [473, 427] width 4 height 6
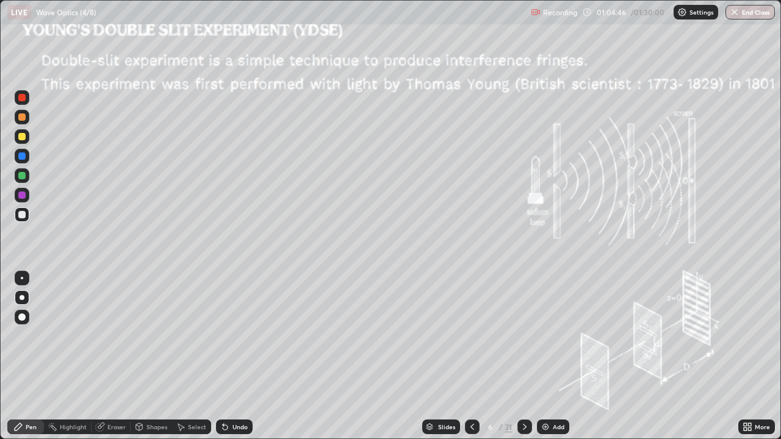
click at [522, 356] on icon at bounding box center [525, 427] width 10 height 10
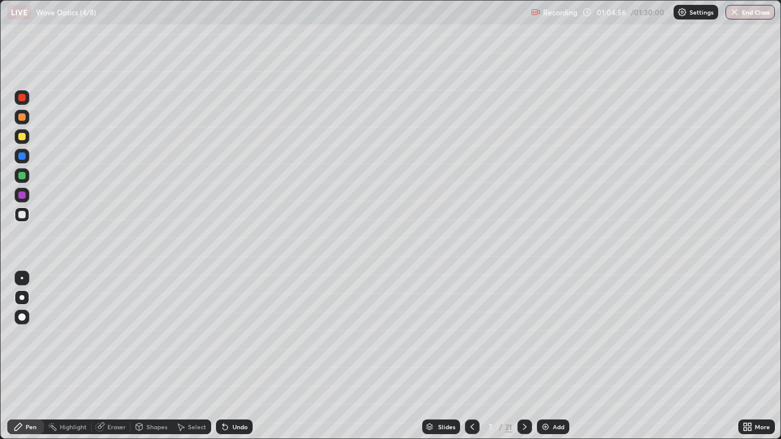
click at [522, 356] on icon at bounding box center [525, 427] width 10 height 10
click at [193, 356] on div "Select" at bounding box center [197, 427] width 18 height 6
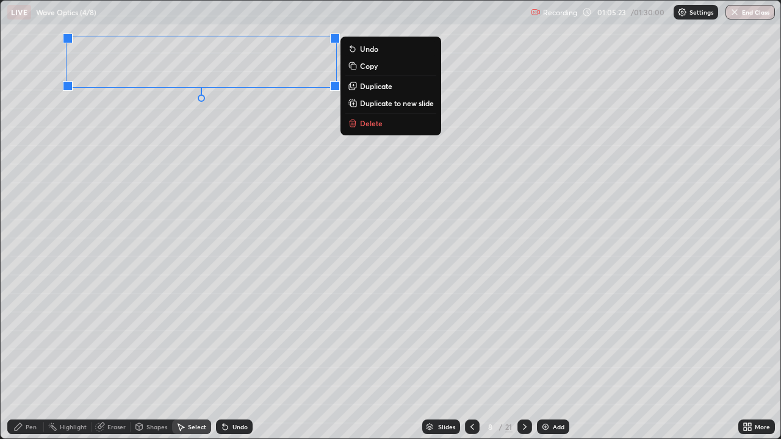
click at [26, 356] on div "Pen" at bounding box center [31, 427] width 11 height 6
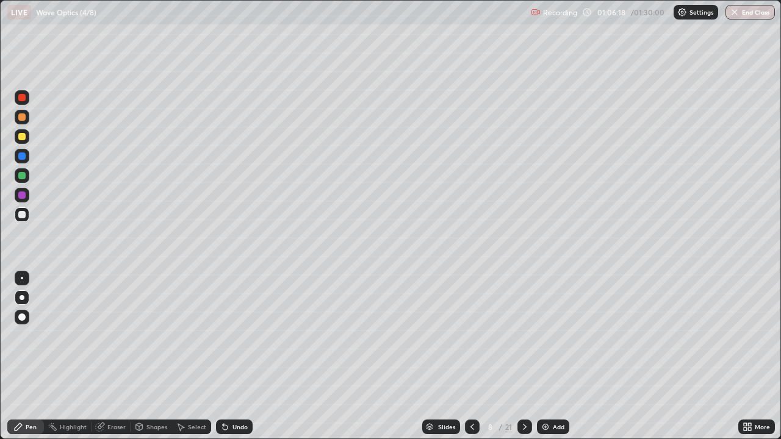
click at [469, 356] on icon at bounding box center [472, 427] width 10 height 10
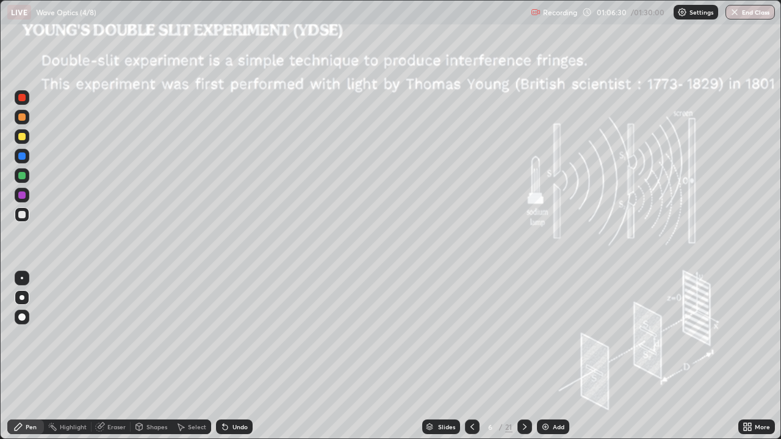
click at [525, 356] on icon at bounding box center [525, 427] width 10 height 10
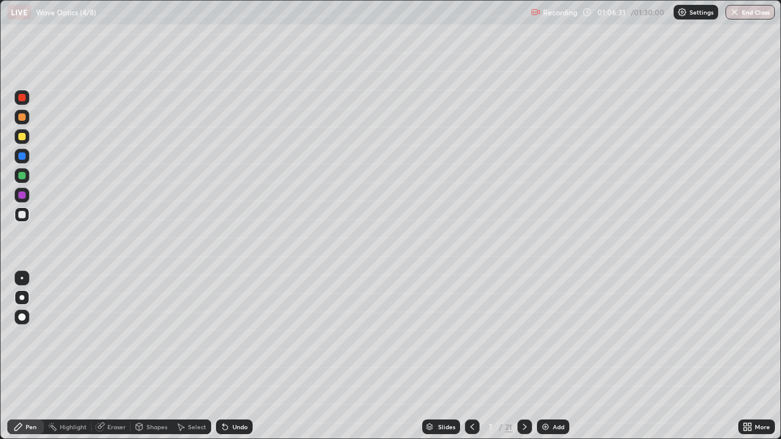
click at [527, 356] on icon at bounding box center [525, 427] width 10 height 10
click at [523, 356] on icon at bounding box center [525, 427] width 10 height 10
click at [518, 356] on div at bounding box center [525, 427] width 15 height 15
click at [523, 356] on icon at bounding box center [525, 427] width 10 height 10
click at [23, 215] on div at bounding box center [21, 214] width 7 height 7
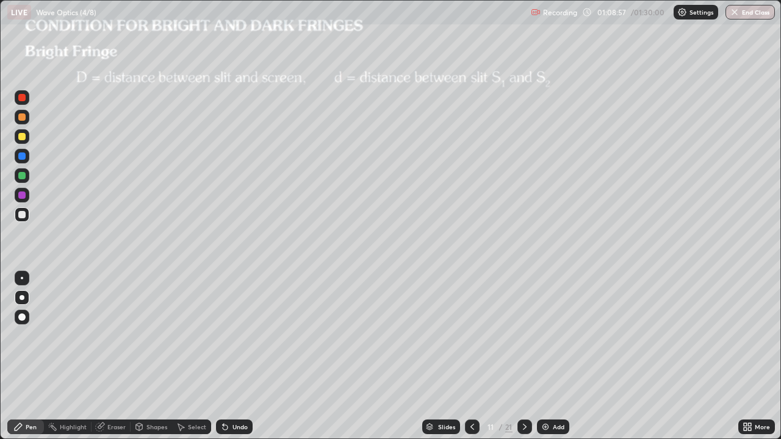
click at [154, 356] on div "Shapes" at bounding box center [156, 427] width 21 height 6
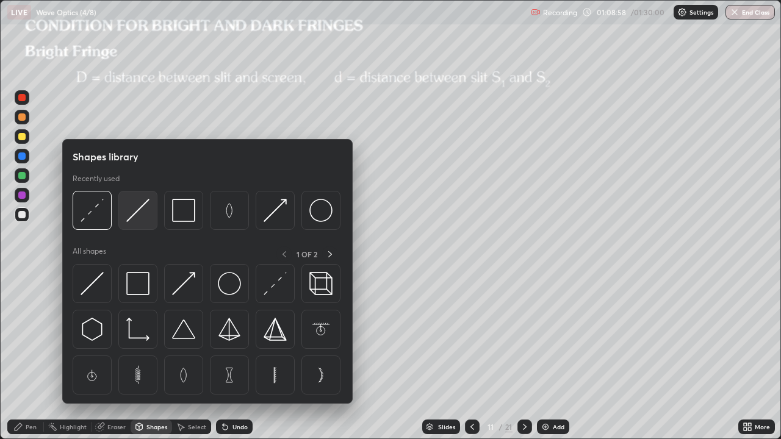
click at [138, 215] on img at bounding box center [137, 210] width 23 height 23
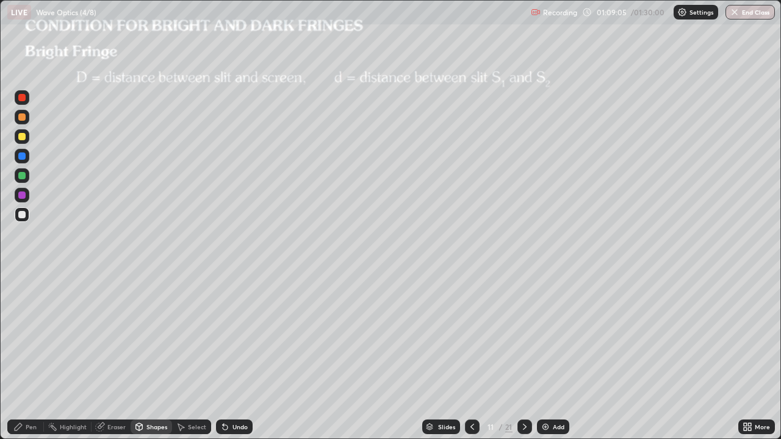
click at [23, 176] on div at bounding box center [21, 175] width 7 height 7
click at [151, 356] on div "Shapes" at bounding box center [156, 427] width 21 height 6
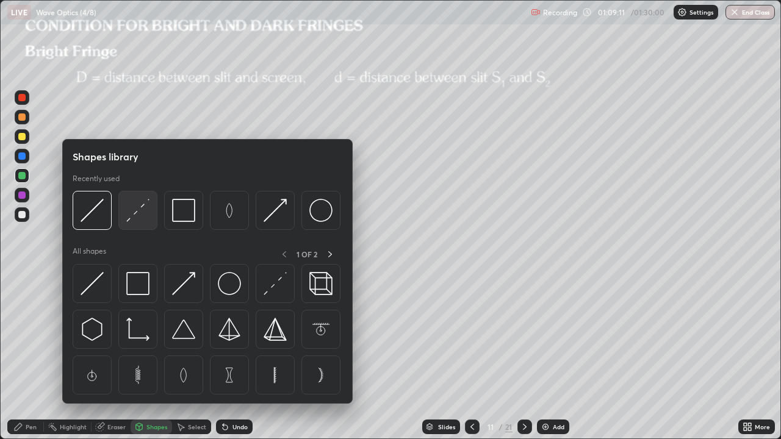
click at [134, 211] on img at bounding box center [137, 210] width 23 height 23
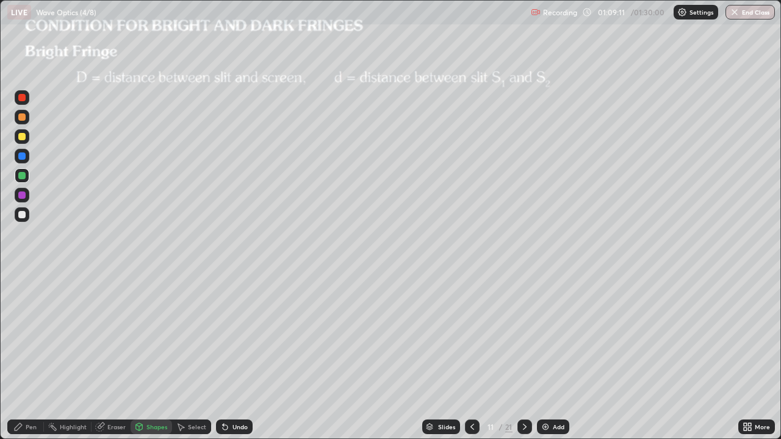
click at [24, 157] on div at bounding box center [21, 156] width 7 height 7
click at [153, 356] on div "Shapes" at bounding box center [156, 427] width 21 height 6
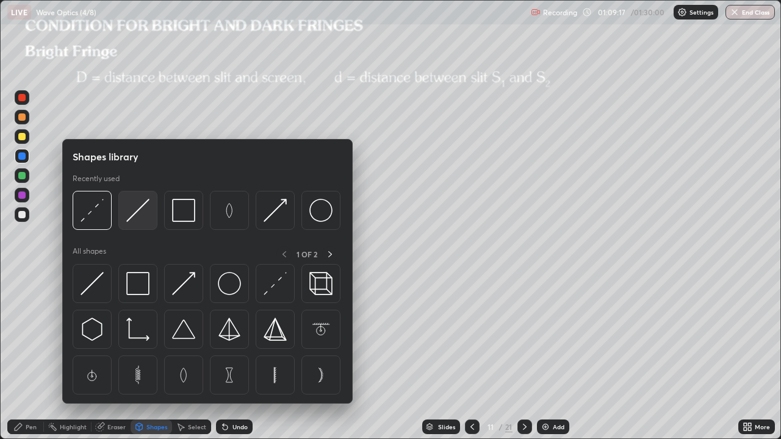
click at [134, 217] on img at bounding box center [137, 210] width 23 height 23
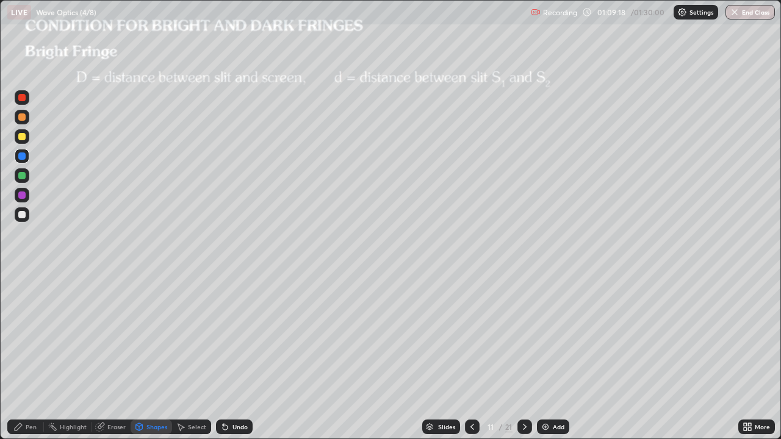
click at [25, 140] on div at bounding box center [22, 136] width 15 height 15
click at [34, 356] on div "Pen" at bounding box center [31, 427] width 11 height 6
click at [21, 211] on div at bounding box center [21, 214] width 7 height 7
click at [151, 356] on div "Shapes" at bounding box center [156, 427] width 21 height 6
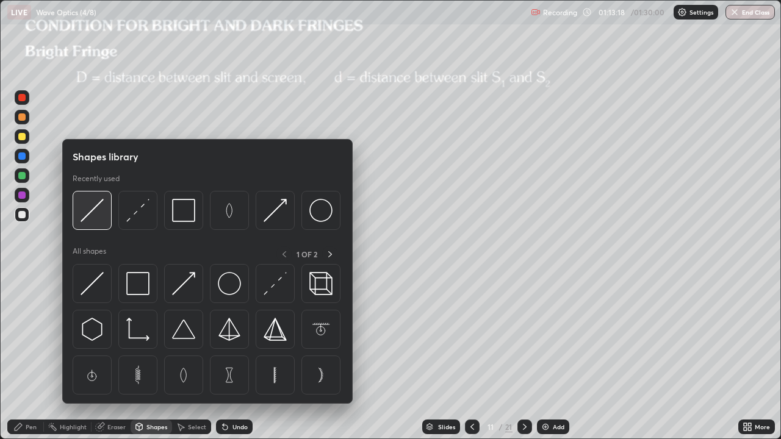
click at [95, 213] on img at bounding box center [92, 210] width 23 height 23
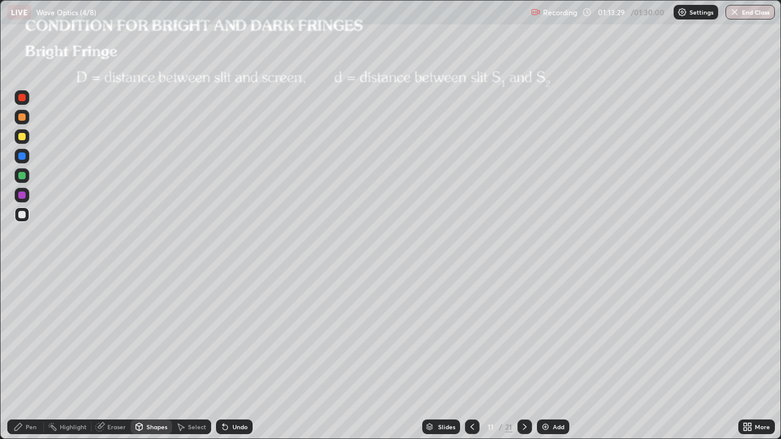
click at [184, 356] on icon at bounding box center [181, 427] width 10 height 10
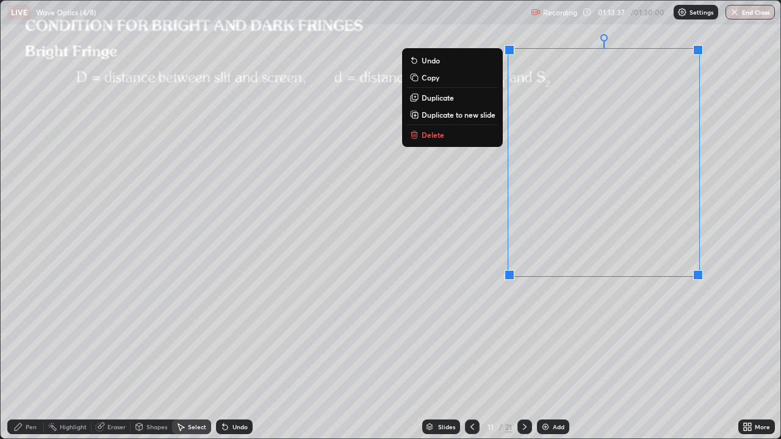
click at [664, 312] on div "0 ° Undo Copy Duplicate Duplicate to new slide Delete" at bounding box center [391, 220] width 780 height 438
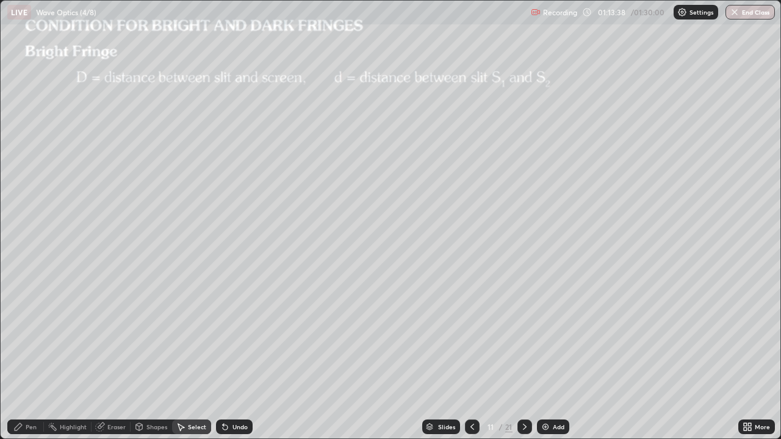
click at [31, 356] on div "Pen" at bounding box center [31, 427] width 11 height 6
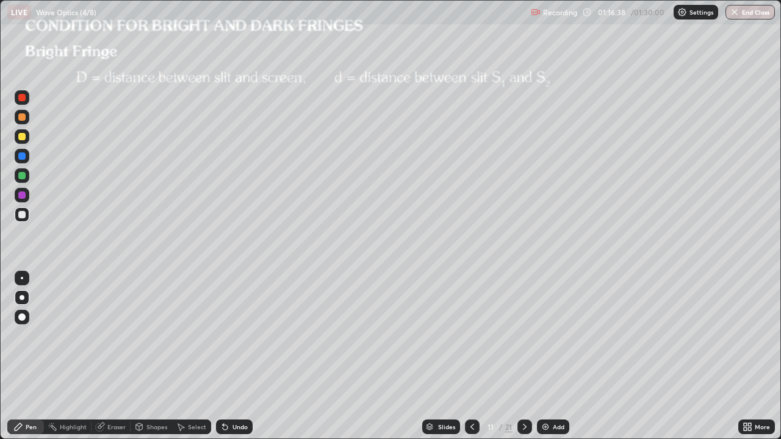
click at [553, 356] on div "Add" at bounding box center [559, 427] width 12 height 6
click at [194, 356] on div "Select" at bounding box center [197, 427] width 18 height 6
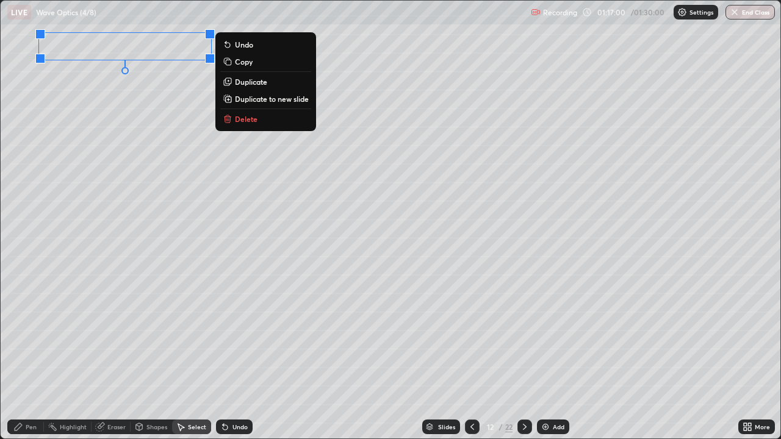
click at [35, 356] on div "Pen" at bounding box center [25, 427] width 37 height 15
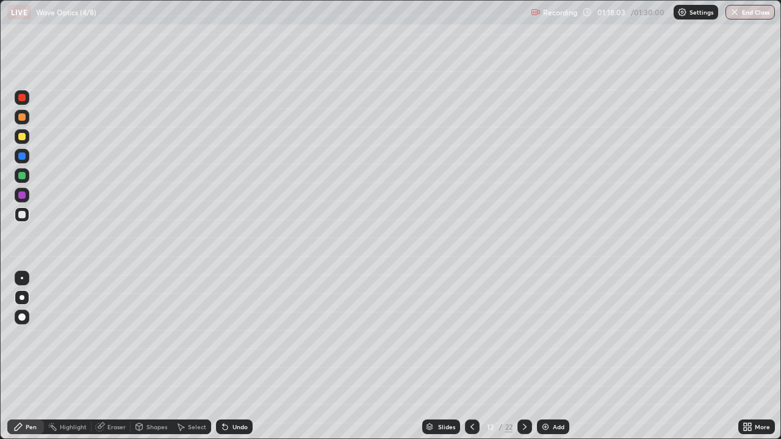
click at [157, 356] on div "Shapes" at bounding box center [156, 427] width 21 height 6
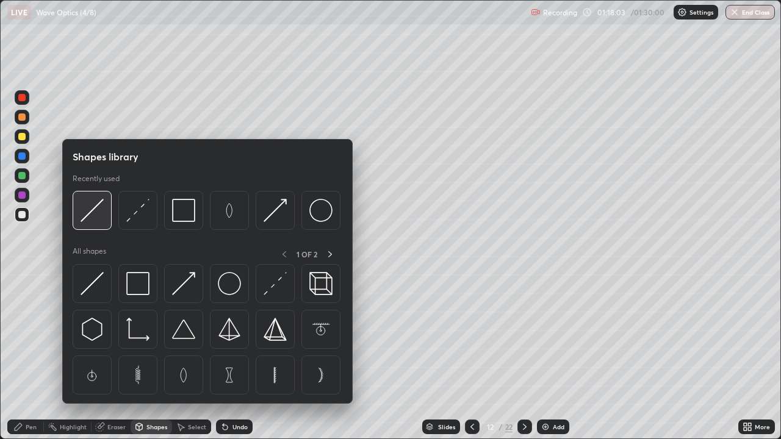
click at [96, 211] on img at bounding box center [92, 210] width 23 height 23
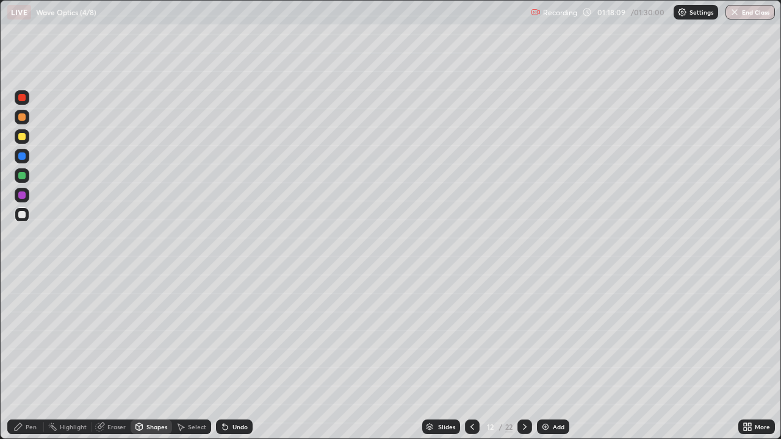
click at [154, 356] on div "Shapes" at bounding box center [156, 427] width 21 height 6
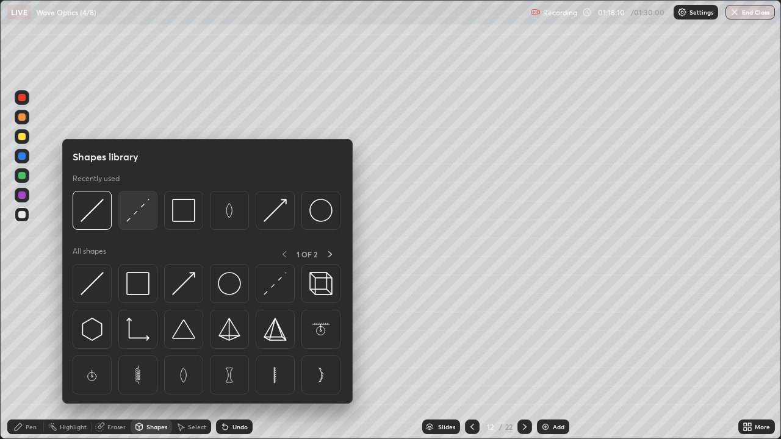
click at [135, 214] on img at bounding box center [137, 210] width 23 height 23
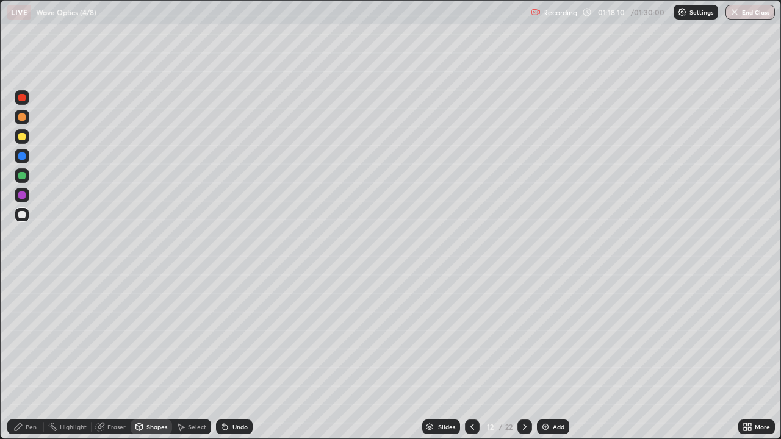
click at [28, 156] on div at bounding box center [22, 156] width 15 height 15
click at [24, 214] on div at bounding box center [21, 214] width 7 height 7
click at [150, 356] on div "Shapes" at bounding box center [156, 427] width 21 height 6
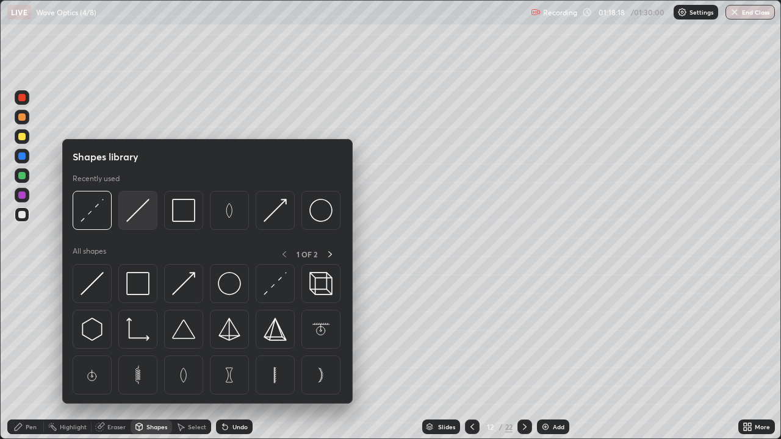
click at [146, 209] on img at bounding box center [137, 210] width 23 height 23
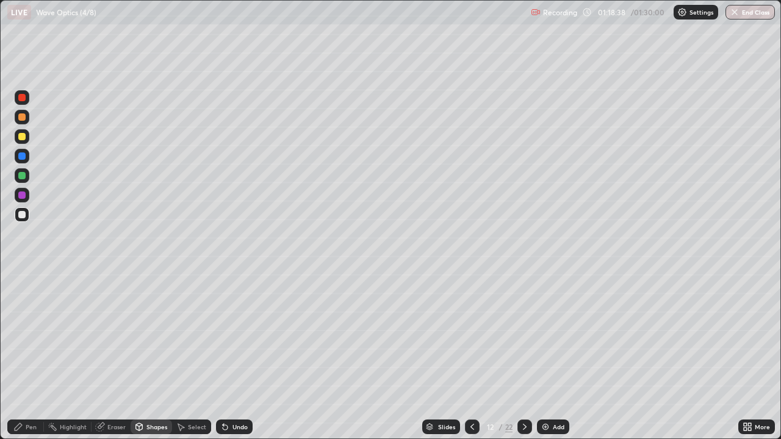
click at [31, 356] on div "Pen" at bounding box center [25, 427] width 37 height 15
click at [755, 11] on button "End Class" at bounding box center [750, 12] width 49 height 15
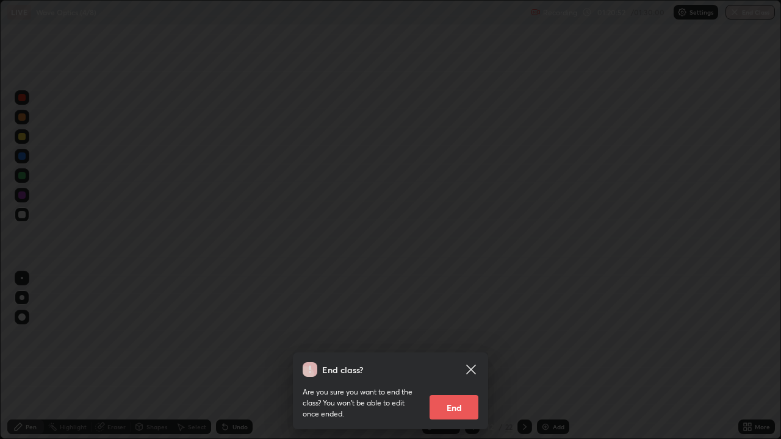
click at [466, 356] on button "End" at bounding box center [454, 407] width 49 height 24
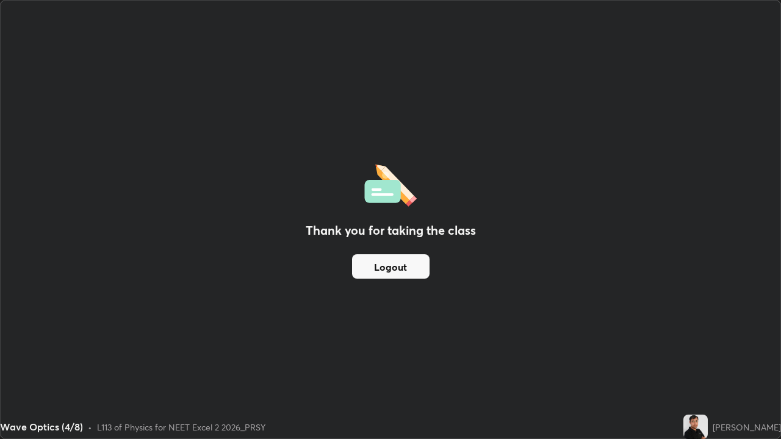
click at [403, 267] on button "Logout" at bounding box center [391, 266] width 78 height 24
